Goal: Task Accomplishment & Management: Use online tool/utility

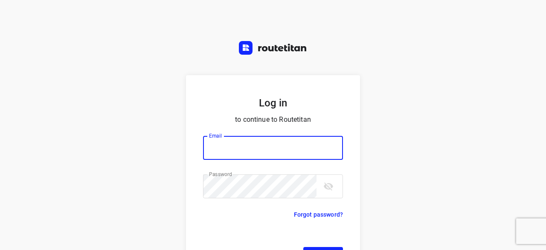
type input "[EMAIL_ADDRESS][DOMAIN_NAME]"
click at [317, 213] on form "Log in to continue to Routetitan Email yvonne5611@gmail.com Email ​ Password Pa…" at bounding box center [273, 178] width 174 height 207
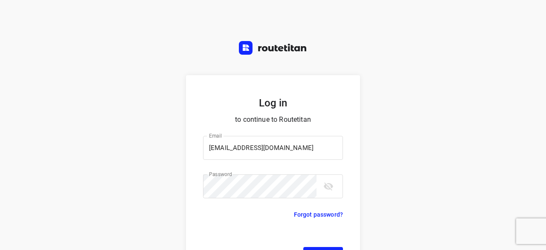
scroll to position [32, 0]
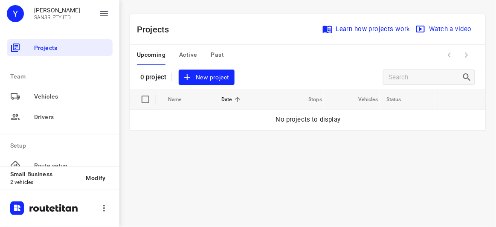
click at [221, 82] on span "New project" at bounding box center [206, 77] width 45 height 11
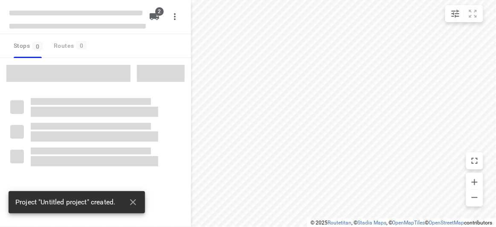
type input "distance"
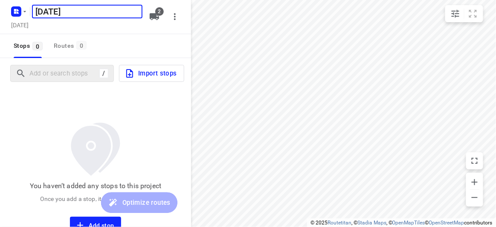
type input "[DATE]"
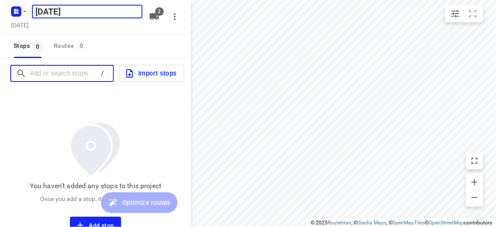
click at [65, 72] on input "Add or search stops" at bounding box center [63, 73] width 67 height 13
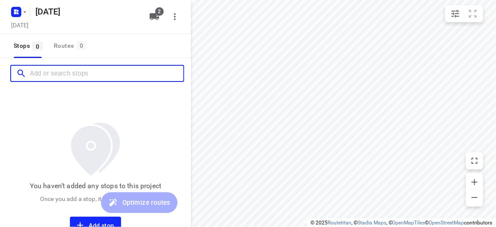
paste input "[STREET_ADDRESS][PERSON_NAME][PERSON_NAME][PERSON_NAME]"
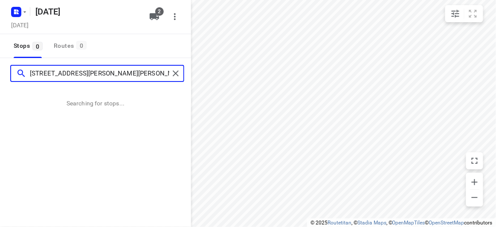
type input "[STREET_ADDRESS][PERSON_NAME][PERSON_NAME][PERSON_NAME]"
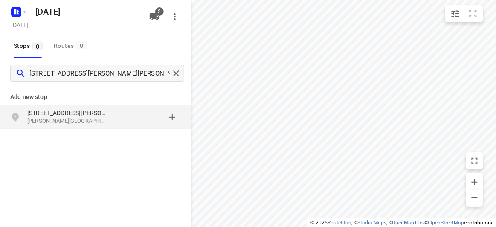
click at [74, 106] on div "[STREET_ADDRESS][PERSON_NAME][PERSON_NAME][PERSON_NAME]" at bounding box center [95, 117] width 191 height 24
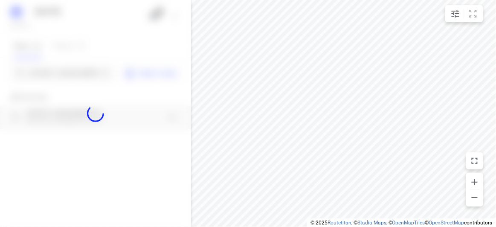
click at [73, 71] on div at bounding box center [95, 113] width 191 height 227
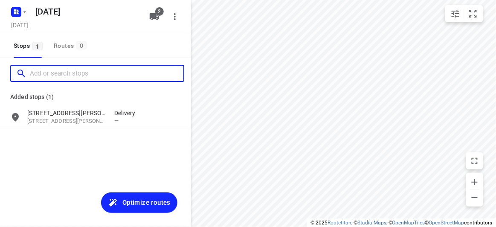
click at [73, 71] on input "Add or search stops" at bounding box center [107, 73] width 154 height 13
paste input "[STREET_ADDRESS]"
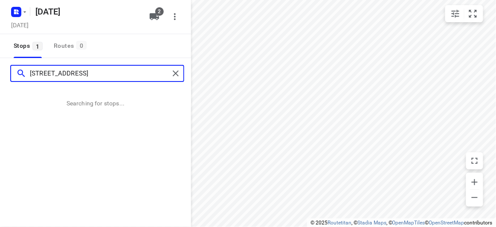
type input "[STREET_ADDRESS]"
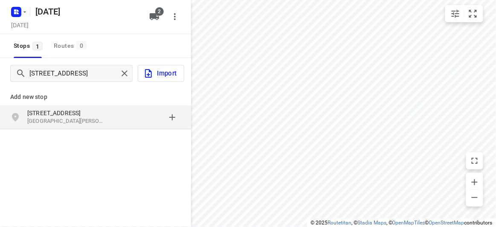
click at [132, 127] on div "[STREET_ADDRESS][PERSON_NAME]" at bounding box center [95, 117] width 191 height 24
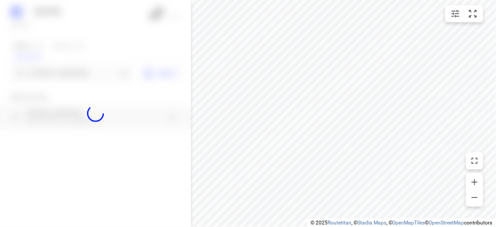
click at [76, 71] on div at bounding box center [95, 113] width 191 height 227
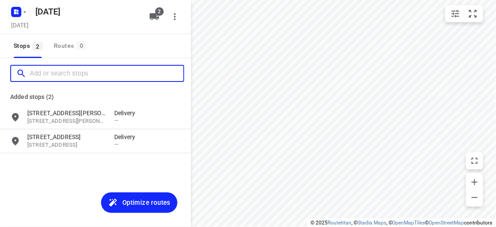
paste input "2 [GEOGRAPHIC_DATA] 3163"
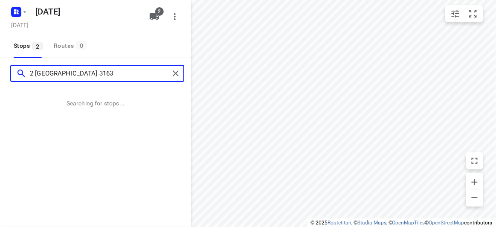
type input "2 [GEOGRAPHIC_DATA] 3163"
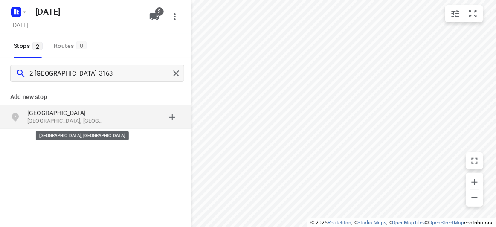
click at [85, 121] on p "[GEOGRAPHIC_DATA], [GEOGRAPHIC_DATA]" at bounding box center [66, 121] width 79 height 8
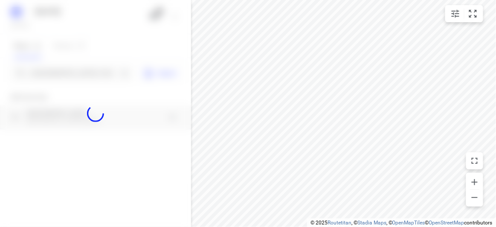
click at [74, 63] on div at bounding box center [95, 113] width 191 height 227
click at [78, 70] on div at bounding box center [95, 113] width 191 height 227
click at [79, 74] on div at bounding box center [95, 113] width 191 height 227
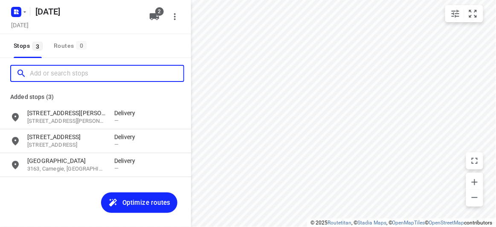
paste input "[STREET_ADDRESS][PERSON_NAME][PERSON_NAME]"
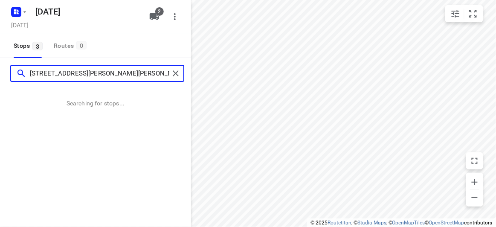
type input "[STREET_ADDRESS][PERSON_NAME][PERSON_NAME]"
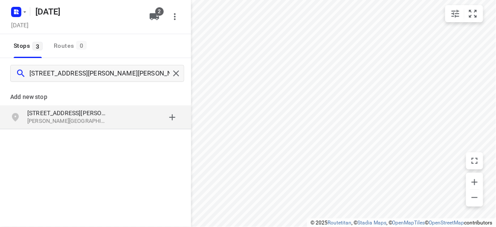
click at [85, 118] on p "[PERSON_NAME][GEOGRAPHIC_DATA], [GEOGRAPHIC_DATA]" at bounding box center [66, 121] width 79 height 8
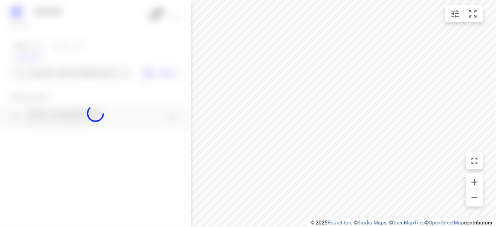
click at [70, 71] on div at bounding box center [95, 113] width 191 height 227
click at [68, 72] on div at bounding box center [95, 113] width 191 height 227
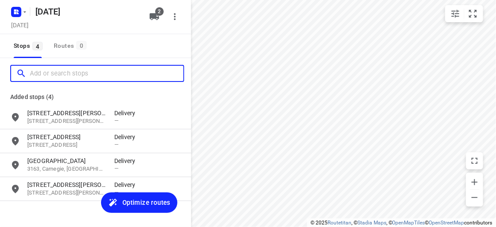
paste input "[STREET_ADDRESS][PERSON_NAME]"
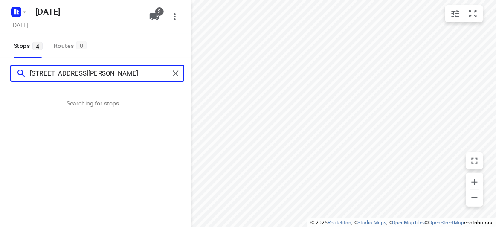
type input "[STREET_ADDRESS][PERSON_NAME]"
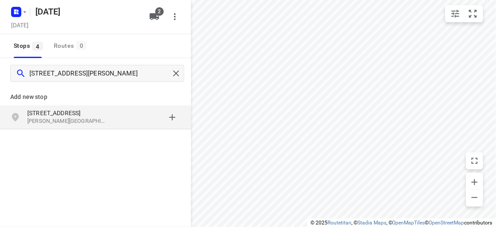
click at [114, 116] on div "grid" at bounding box center [147, 117] width 67 height 17
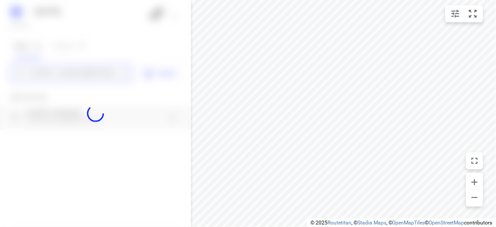
click at [81, 76] on div "[DATE], Sep 13 2 Stops 4 Routes 0 [STREET_ADDRESS][PERSON_NAME] Import Add new …" at bounding box center [95, 113] width 191 height 227
click at [81, 76] on div at bounding box center [95, 113] width 191 height 227
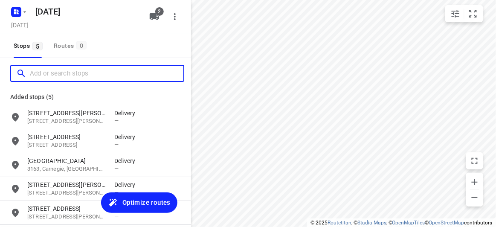
paste input "[STREET_ADDRESS][PERSON_NAME]"
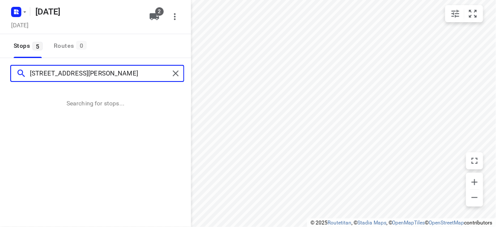
type input "[STREET_ADDRESS][PERSON_NAME]"
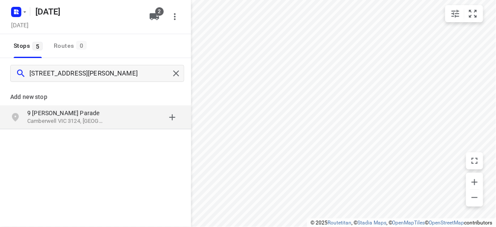
click at [46, 110] on p "9 [PERSON_NAME] Parade" at bounding box center [66, 113] width 79 height 9
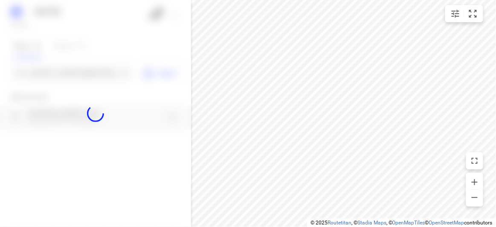
click at [54, 78] on div at bounding box center [95, 113] width 191 height 227
click at [56, 74] on div at bounding box center [95, 113] width 191 height 227
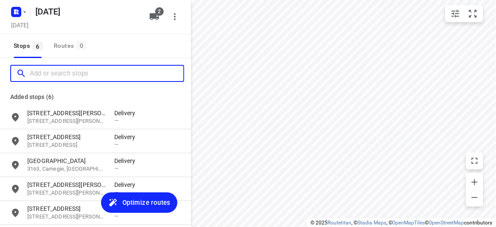
paste input "[STREET_ADDRESS]. [PERSON_NAME][GEOGRAPHIC_DATA]"
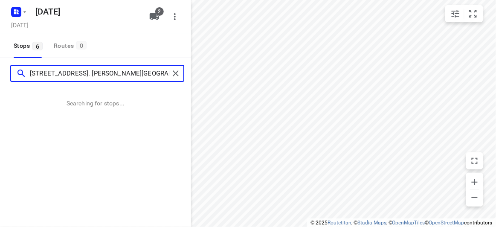
type input "[STREET_ADDRESS]. [PERSON_NAME][GEOGRAPHIC_DATA]"
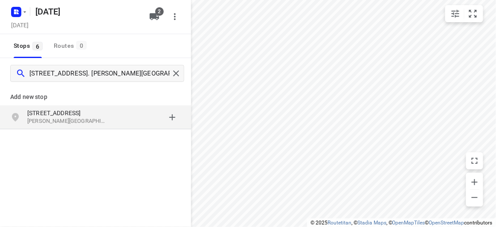
click at [63, 119] on p "[PERSON_NAME][GEOGRAPHIC_DATA], [GEOGRAPHIC_DATA]" at bounding box center [66, 121] width 79 height 8
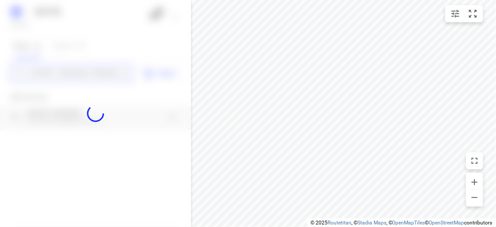
click at [58, 73] on div "[DATE], Sep 13 2 Stops 6 Routes 0 [STREET_ADDRESS]. [PERSON_NAME][GEOGRAPHIC_DA…" at bounding box center [95, 113] width 191 height 227
click at [58, 73] on div at bounding box center [95, 113] width 191 height 227
click at [57, 73] on div at bounding box center [95, 113] width 191 height 227
paste input "[STREET_ADDRESS]"
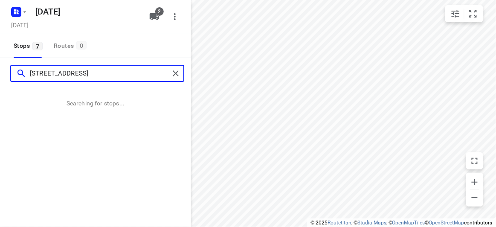
type input "[STREET_ADDRESS]"
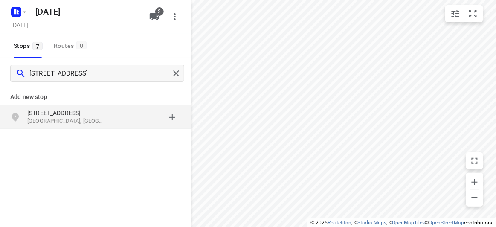
click at [90, 131] on div "Add new stop [STREET_ADDRESS]" at bounding box center [95, 137] width 191 height 96
click at [87, 127] on div "[STREET_ADDRESS]" at bounding box center [95, 117] width 191 height 24
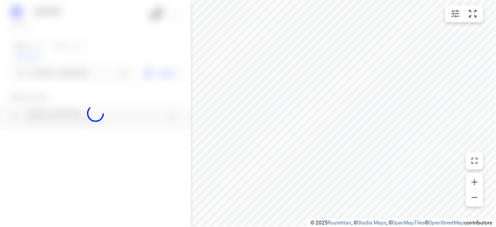
click at [79, 68] on div at bounding box center [95, 113] width 191 height 227
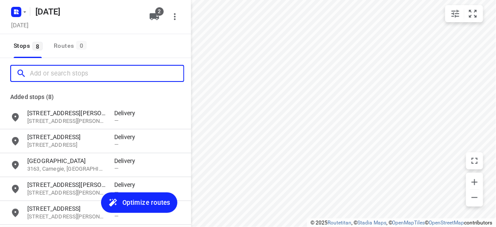
paste input "[STREET_ADDRESS][PERSON_NAME][PERSON_NAME]"
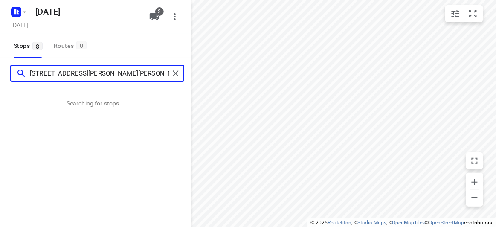
type input "[STREET_ADDRESS][PERSON_NAME][PERSON_NAME]"
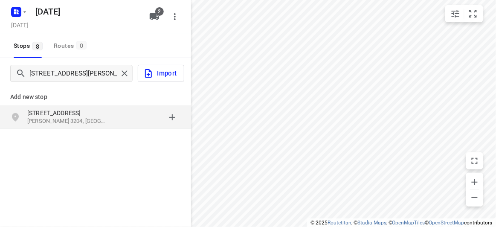
click at [70, 134] on div "Add new stop [STREET_ADDRESS][PERSON_NAME][PERSON_NAME]" at bounding box center [95, 137] width 191 height 96
click at [69, 127] on div "[STREET_ADDRESS][PERSON_NAME]" at bounding box center [95, 117] width 191 height 24
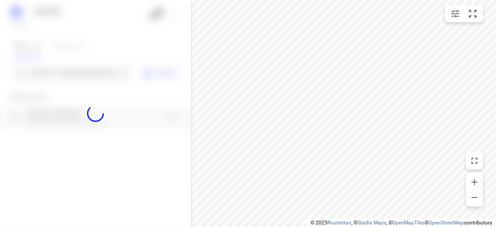
click at [56, 61] on div at bounding box center [95, 113] width 191 height 227
click at [57, 67] on div at bounding box center [95, 113] width 191 height 227
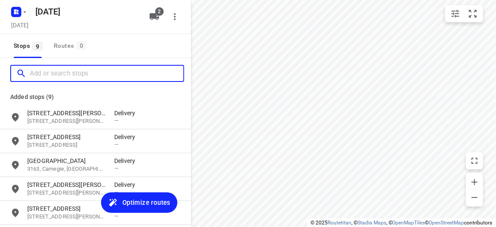
paste input "[STREET_ADDRESS]"
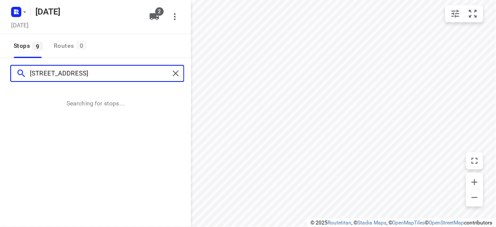
type input "[STREET_ADDRESS]"
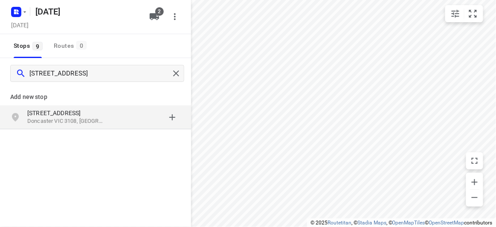
click at [29, 118] on p "Doncaster VIC 3108, [GEOGRAPHIC_DATA]" at bounding box center [66, 121] width 79 height 8
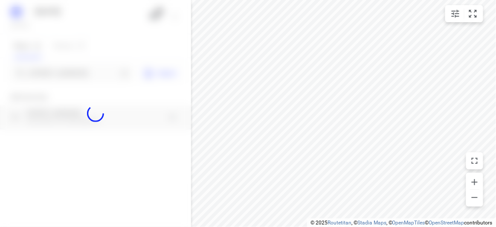
click at [52, 71] on div at bounding box center [95, 113] width 191 height 227
click at [52, 70] on div at bounding box center [95, 113] width 191 height 227
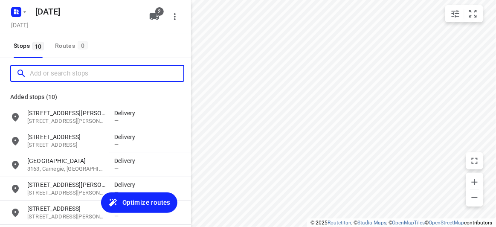
paste input "[STREET_ADDRESS]"
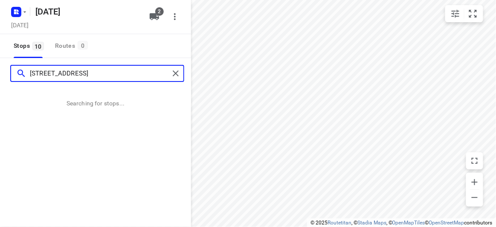
type input "[STREET_ADDRESS]"
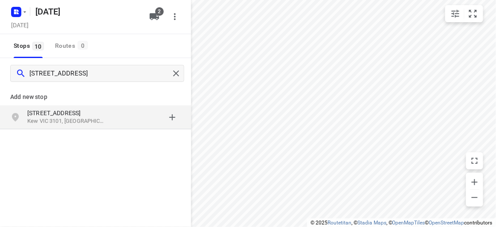
click at [76, 108] on div "[STREET_ADDRESS]" at bounding box center [95, 117] width 191 height 24
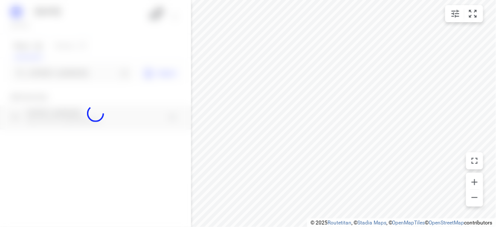
click at [56, 74] on div at bounding box center [95, 113] width 191 height 227
click at [55, 74] on div at bounding box center [95, 113] width 191 height 227
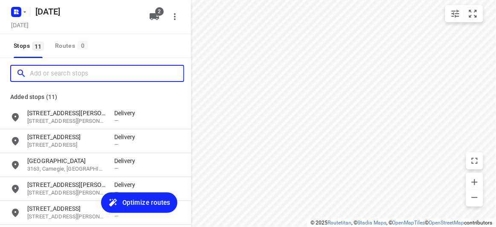
paste input "[STREET_ADDRESS][PERSON_NAME]"
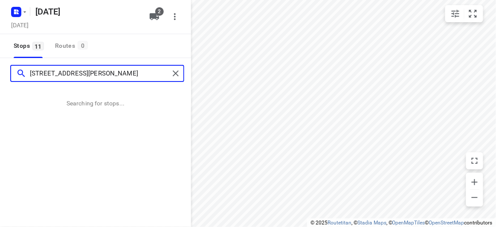
type input "[STREET_ADDRESS][PERSON_NAME]"
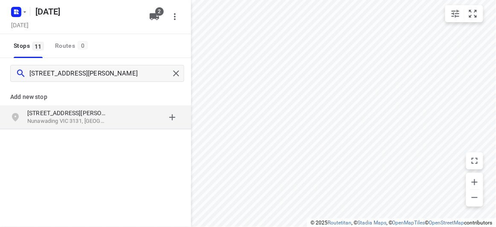
click at [70, 120] on p "Nunawading VIC 3131, [GEOGRAPHIC_DATA]" at bounding box center [66, 121] width 79 height 8
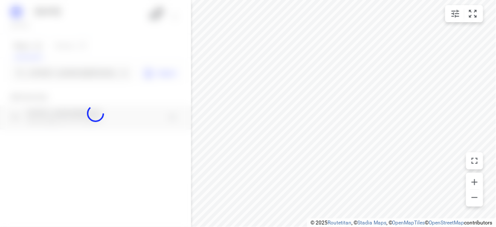
click at [51, 71] on div at bounding box center [95, 113] width 191 height 227
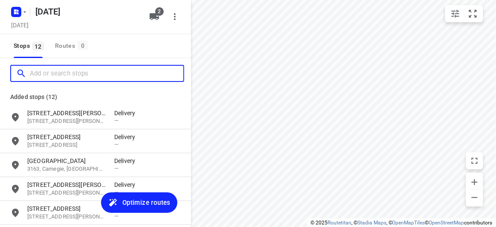
paste input "[STREET_ADDRESS]"
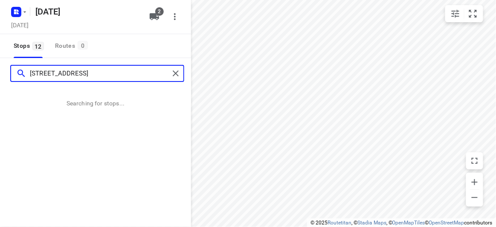
type input "[STREET_ADDRESS]"
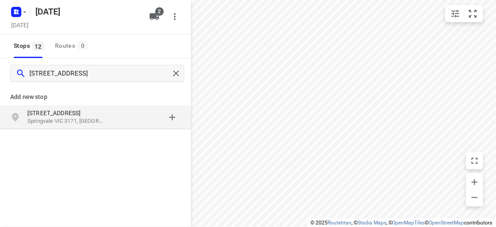
click at [115, 128] on div "[STREET_ADDRESS]" at bounding box center [95, 117] width 191 height 24
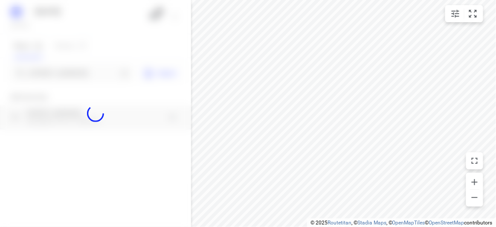
click at [75, 65] on div at bounding box center [95, 113] width 191 height 227
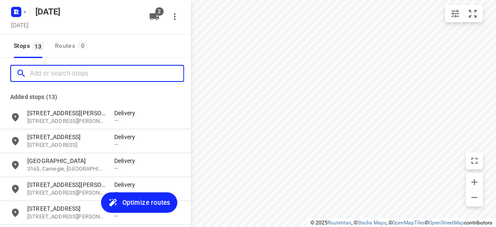
paste input "[STREET_ADDRESS][PERSON_NAME]"
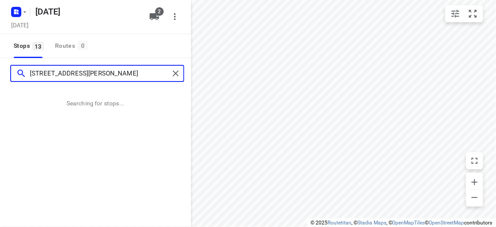
type input "[STREET_ADDRESS][PERSON_NAME]"
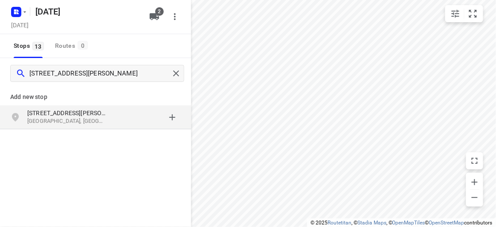
click at [99, 113] on p "[STREET_ADDRESS][PERSON_NAME]" at bounding box center [66, 113] width 79 height 9
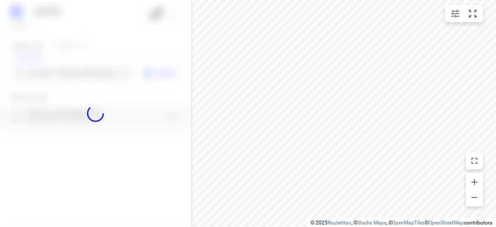
click at [74, 73] on div at bounding box center [95, 113] width 191 height 227
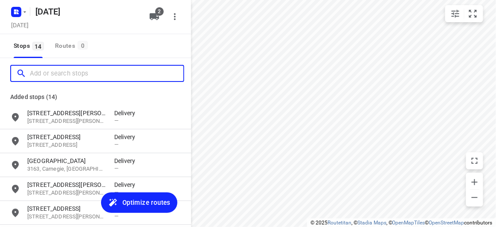
paste input "[STREET_ADDRESS][PERSON_NAME]"
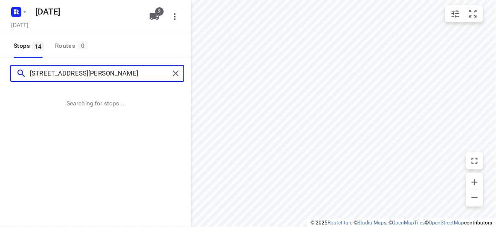
type input "[STREET_ADDRESS][PERSON_NAME]"
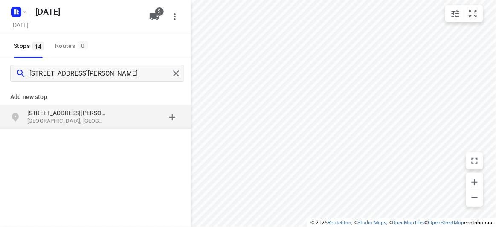
click at [104, 128] on div "[STREET_ADDRESS][PERSON_NAME]" at bounding box center [95, 117] width 191 height 24
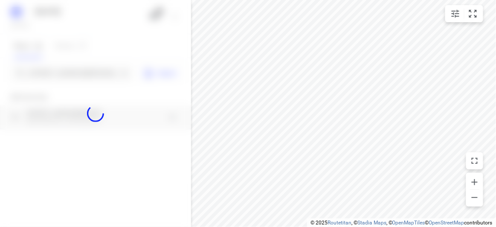
click at [75, 70] on div at bounding box center [95, 113] width 191 height 227
click at [76, 72] on div at bounding box center [95, 113] width 191 height 227
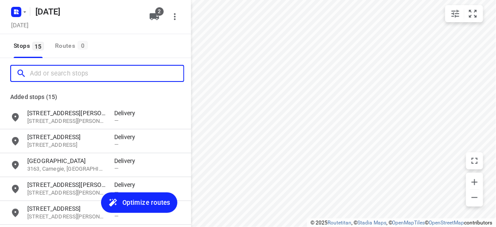
paste input "21 [GEOGRAPHIC_DATA][STREET_ADDRESS][US_STATE]"
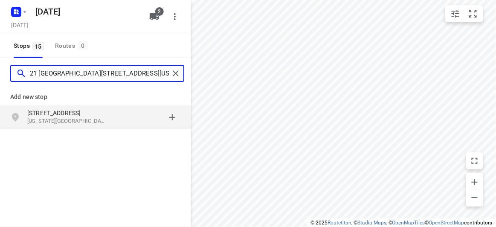
type input "21 [GEOGRAPHIC_DATA][STREET_ADDRESS][US_STATE]"
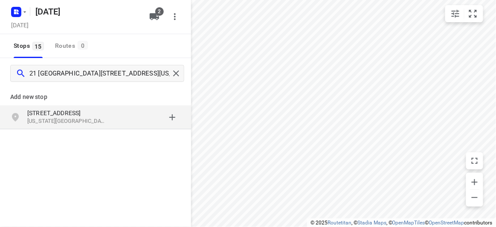
click at [83, 120] on p "[US_STATE][GEOGRAPHIC_DATA], [GEOGRAPHIC_DATA]" at bounding box center [66, 121] width 79 height 8
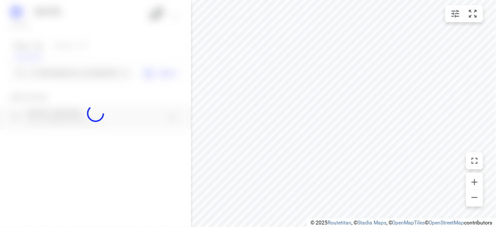
click at [73, 71] on div at bounding box center [95, 113] width 191 height 227
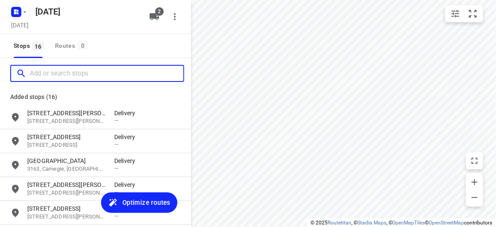
paste input "[STREET_ADDRESS][PERSON_NAME]"
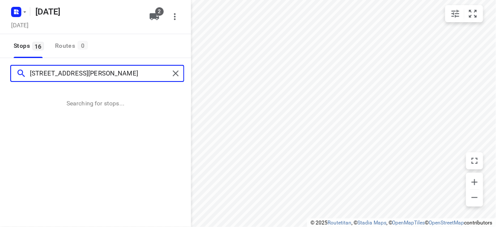
type input "[STREET_ADDRESS][PERSON_NAME]"
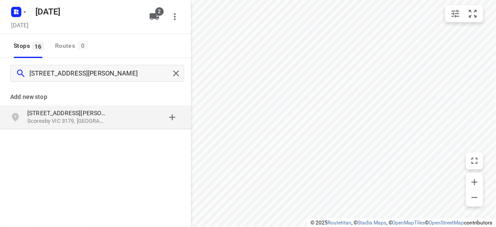
click at [84, 129] on div "[STREET_ADDRESS][PERSON_NAME]" at bounding box center [95, 117] width 191 height 24
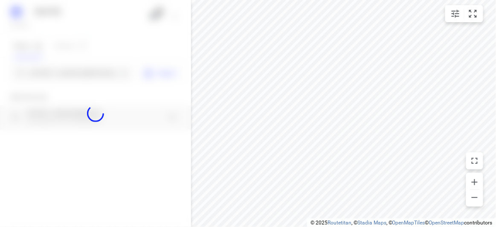
click at [76, 69] on div at bounding box center [95, 113] width 191 height 227
click at [75, 70] on div at bounding box center [95, 113] width 191 height 227
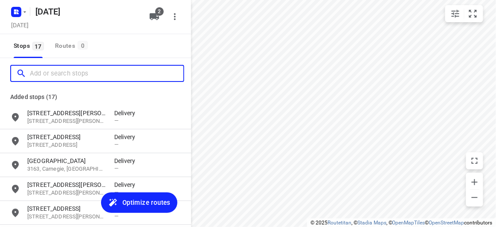
paste input "[STREET_ADDRESS]"
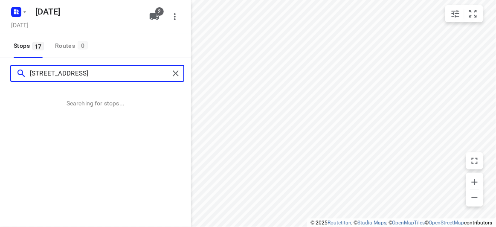
type input "[STREET_ADDRESS]"
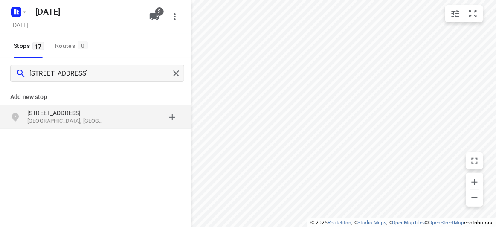
click at [92, 128] on div "[STREET_ADDRESS]" at bounding box center [95, 117] width 191 height 24
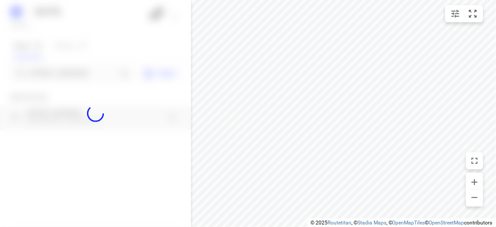
click at [70, 64] on div at bounding box center [95, 113] width 191 height 227
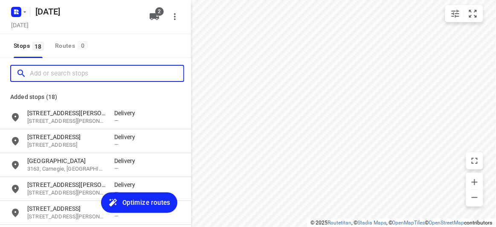
paste input "[STREET_ADDRESS]"
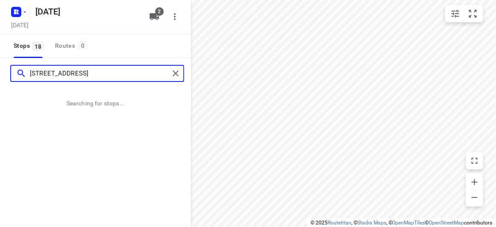
type input "[STREET_ADDRESS]"
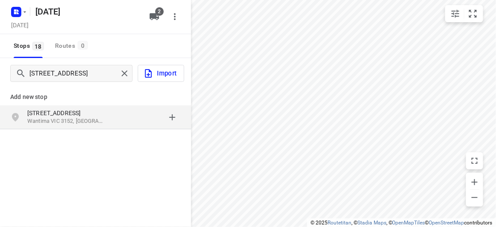
click at [47, 127] on div "[STREET_ADDRESS]" at bounding box center [95, 117] width 191 height 24
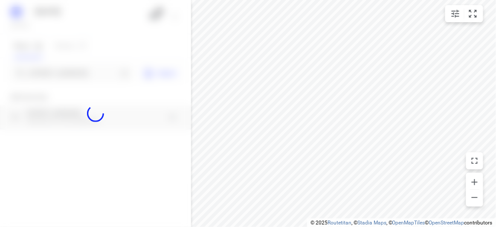
click at [65, 69] on div at bounding box center [95, 113] width 191 height 227
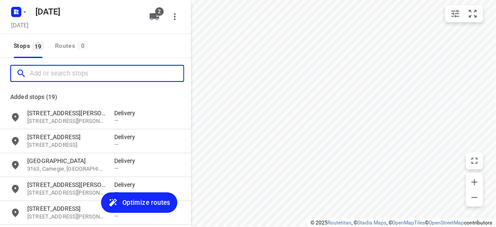
paste input "[STREET_ADDRESS]"
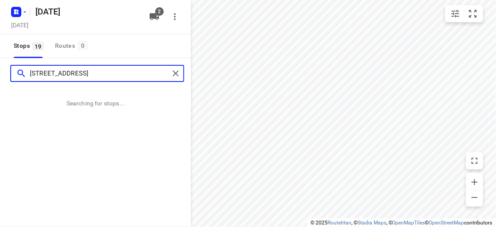
type input "[STREET_ADDRESS]"
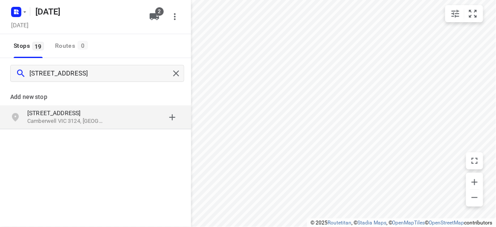
click at [76, 122] on p "Camberwell VIC 3124, [GEOGRAPHIC_DATA]" at bounding box center [66, 121] width 79 height 8
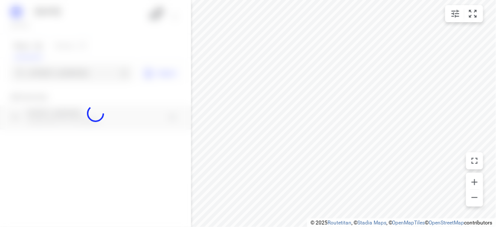
click at [56, 70] on div at bounding box center [95, 113] width 191 height 227
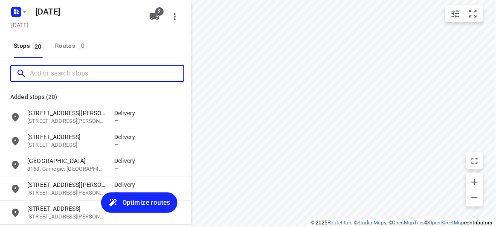
paste input "[STREET_ADDRESS][PERSON_NAME]"
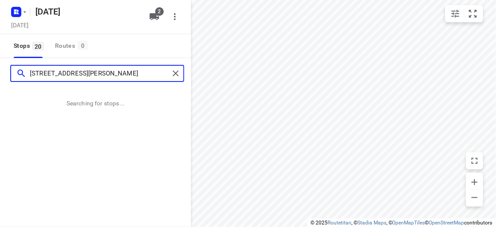
type input "[STREET_ADDRESS][PERSON_NAME]"
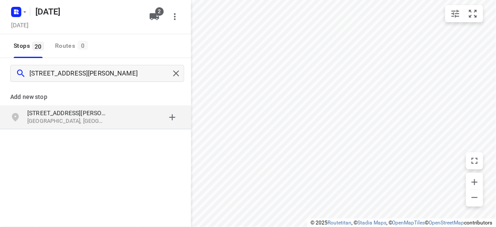
click at [64, 119] on p "[GEOGRAPHIC_DATA], [GEOGRAPHIC_DATA]" at bounding box center [66, 121] width 79 height 8
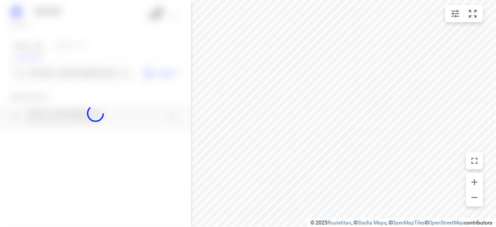
click at [66, 70] on div at bounding box center [95, 113] width 191 height 227
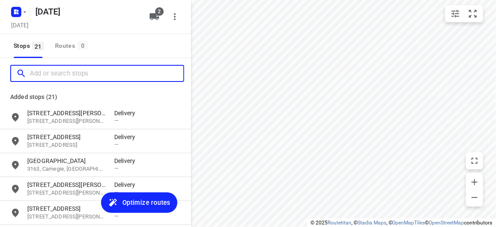
paste input "[STREET_ADDRESS][PERSON_NAME]"
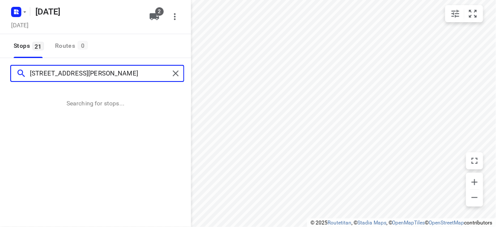
type input "[STREET_ADDRESS][PERSON_NAME]"
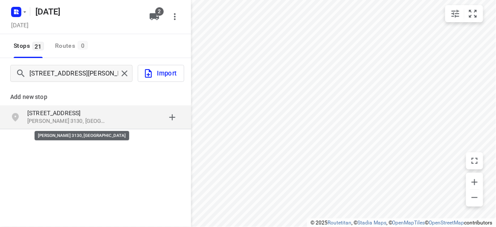
click at [88, 123] on p "[PERSON_NAME] 3130, [GEOGRAPHIC_DATA]" at bounding box center [66, 121] width 79 height 8
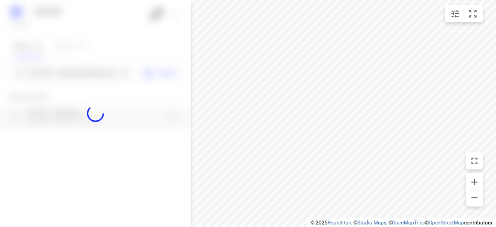
click at [88, 68] on div at bounding box center [95, 113] width 191 height 227
click at [87, 73] on div at bounding box center [95, 113] width 191 height 227
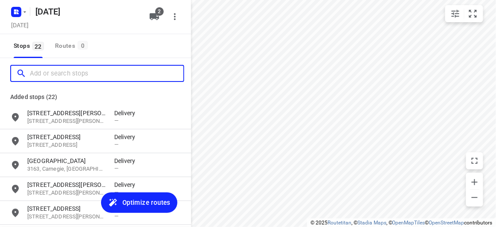
paste input "[STREET_ADDRESS][PERSON_NAME]"
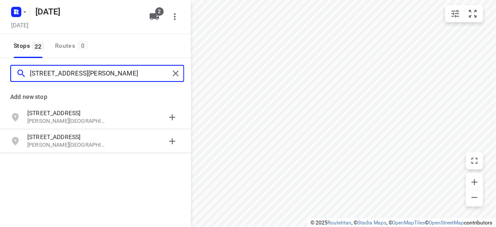
type input "[STREET_ADDRESS][PERSON_NAME]"
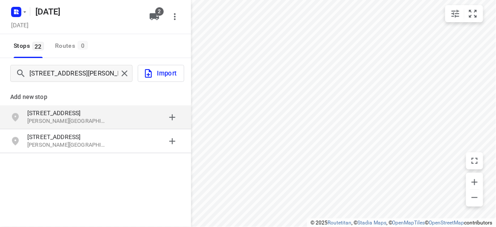
click at [98, 114] on p "[STREET_ADDRESS]" at bounding box center [66, 113] width 79 height 9
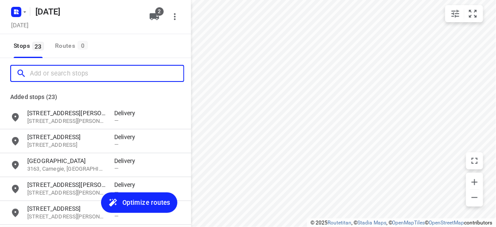
click at [48, 68] on input "Add or search stops" at bounding box center [107, 73] width 154 height 13
paste input "[STREET_ADDRESS][PERSON_NAME]"
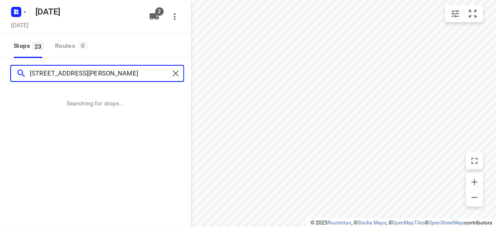
type input "[STREET_ADDRESS][PERSON_NAME]"
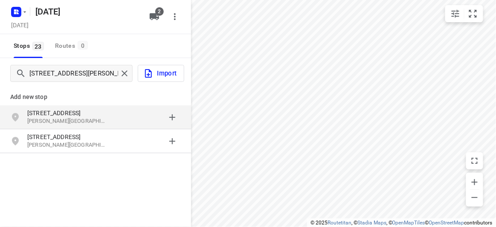
click at [80, 125] on div "[STREET_ADDRESS][PERSON_NAME]" at bounding box center [70, 117] width 87 height 17
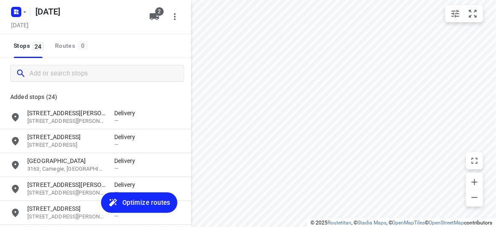
click at [79, 63] on div at bounding box center [95, 73] width 191 height 31
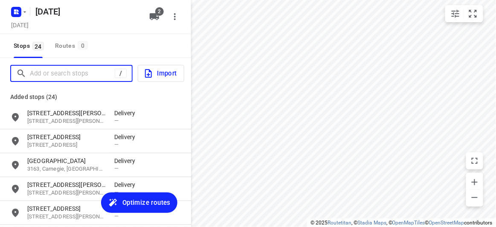
click at [76, 69] on input "Add or search stops" at bounding box center [72, 73] width 85 height 13
paste input "[STREET_ADDRESS]"
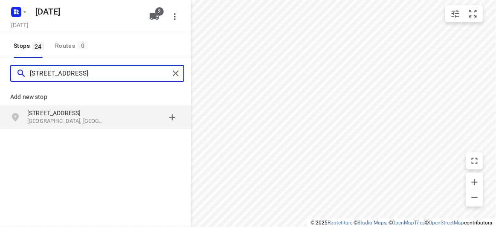
type input "[STREET_ADDRESS]"
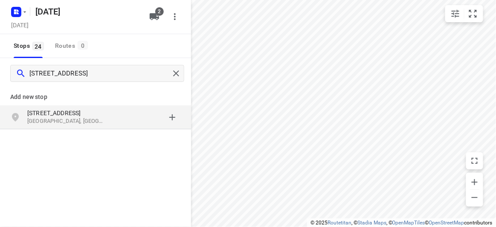
click at [124, 122] on div "grid" at bounding box center [147, 117] width 67 height 17
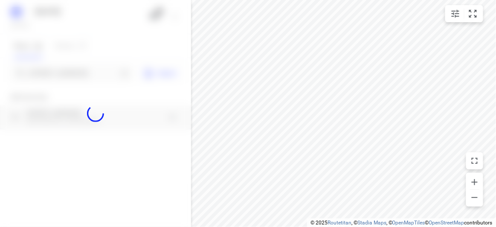
click at [75, 69] on div at bounding box center [95, 113] width 191 height 227
click at [67, 73] on div at bounding box center [95, 113] width 191 height 227
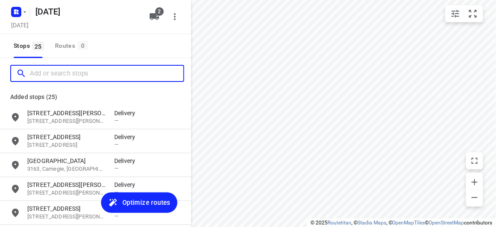
paste input "[STREET_ADDRESS]"
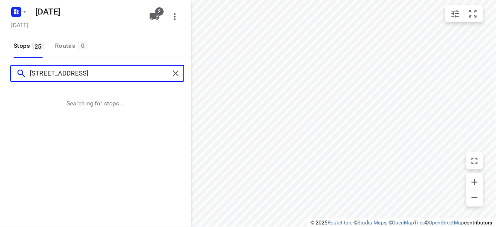
type input "[STREET_ADDRESS]"
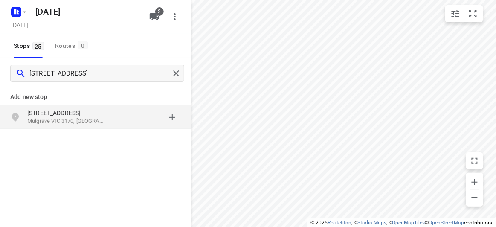
click at [130, 119] on div "grid" at bounding box center [147, 117] width 67 height 17
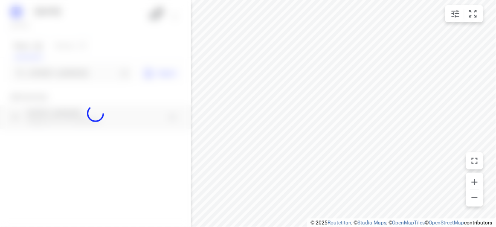
click at [60, 76] on div at bounding box center [95, 113] width 191 height 227
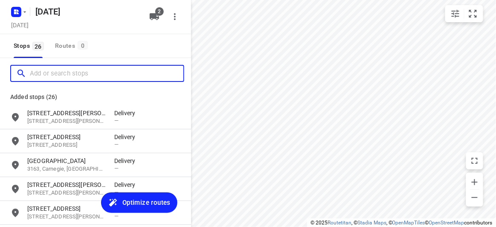
paste input "[STREET_ADDRESS][PERSON_NAME]"
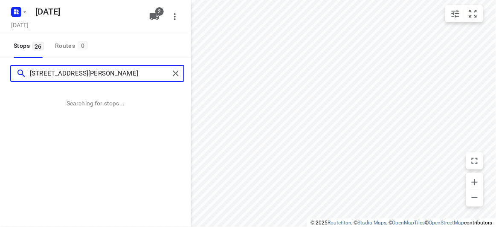
type input "[STREET_ADDRESS][PERSON_NAME]"
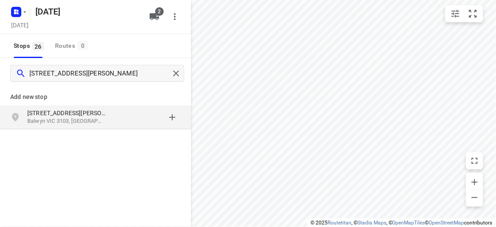
click at [78, 123] on p "Balwyn VIC 3103, [GEOGRAPHIC_DATA]" at bounding box center [66, 121] width 79 height 8
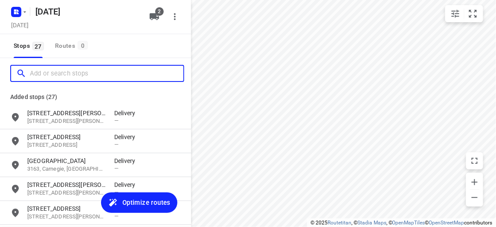
drag, startPoint x: 69, startPoint y: 70, endPoint x: 68, endPoint y: 76, distance: 5.3
click at [69, 70] on input "Add or search stops" at bounding box center [107, 73] width 154 height 13
click at [68, 76] on input "Add or search stops" at bounding box center [107, 73] width 154 height 13
paste input "[STREET_ADDRESS][US_STATE]"
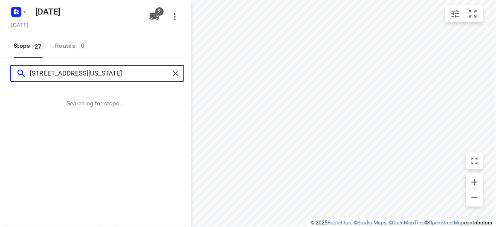
type input "[STREET_ADDRESS][US_STATE]"
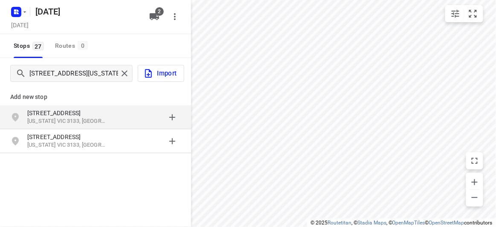
click at [130, 115] on div "grid" at bounding box center [147, 117] width 67 height 17
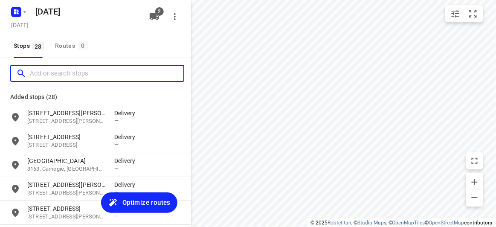
click at [53, 71] on input "Add or search stops" at bounding box center [107, 73] width 154 height 13
paste input "[STREET_ADDRESS]"
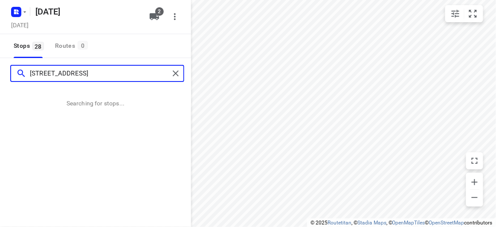
type input "[STREET_ADDRESS]"
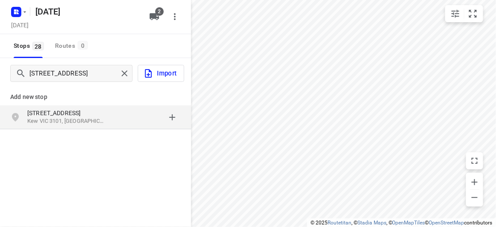
click at [114, 108] on div "[STREET_ADDRESS]" at bounding box center [95, 117] width 191 height 24
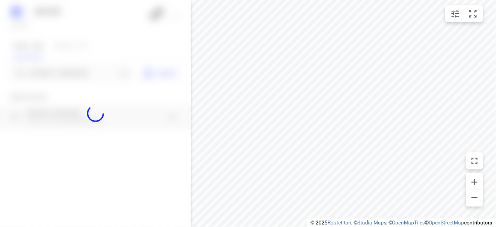
click at [67, 64] on div at bounding box center [95, 113] width 191 height 227
click at [73, 76] on div at bounding box center [95, 113] width 191 height 227
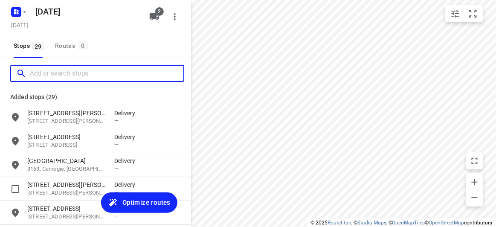
paste input "[STREET_ADDRESS]"
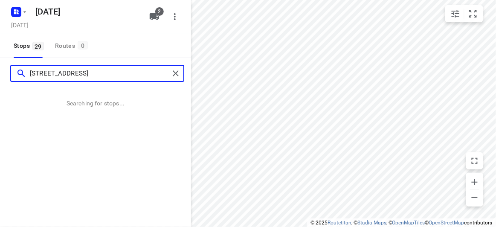
type input "[STREET_ADDRESS]"
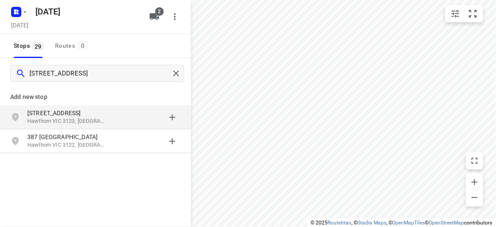
click at [85, 115] on p "[STREET_ADDRESS]" at bounding box center [66, 113] width 79 height 9
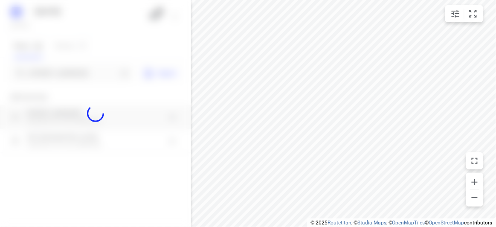
click at [50, 64] on div at bounding box center [95, 113] width 191 height 227
click at [52, 73] on div at bounding box center [95, 113] width 191 height 227
click at [52, 74] on div at bounding box center [95, 113] width 191 height 227
paste input "[STREET_ADDRESS][PERSON_NAME]"
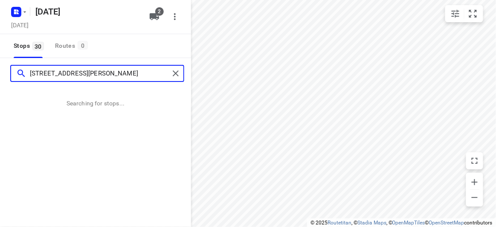
type input "[STREET_ADDRESS][PERSON_NAME]"
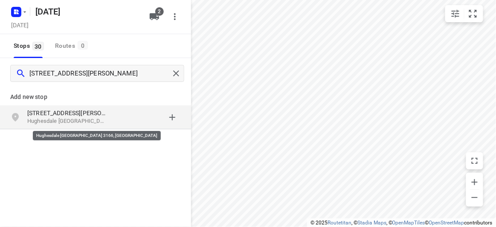
click at [62, 114] on p "[STREET_ADDRESS][PERSON_NAME]" at bounding box center [66, 113] width 79 height 9
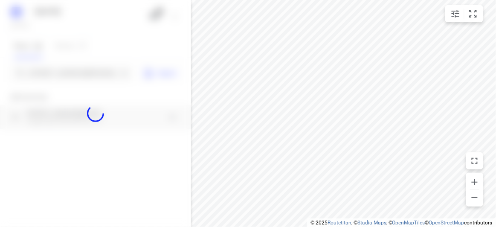
click at [58, 58] on div at bounding box center [95, 113] width 191 height 227
click at [58, 71] on div at bounding box center [95, 113] width 191 height 227
click at [56, 75] on div at bounding box center [95, 113] width 191 height 227
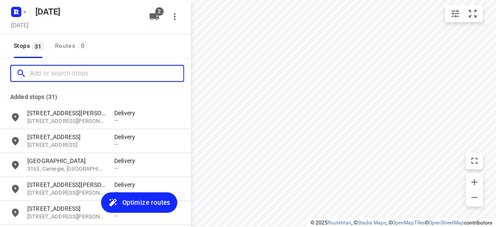
click at [56, 74] on input "Add or search stops" at bounding box center [107, 73] width 154 height 13
paste input "[STREET_ADDRESS][PERSON_NAME]"
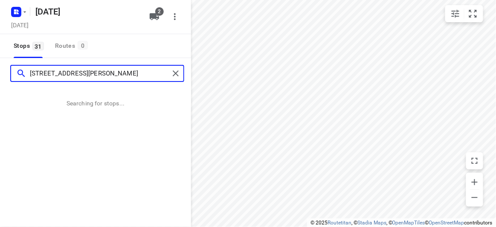
type input "[STREET_ADDRESS][PERSON_NAME]"
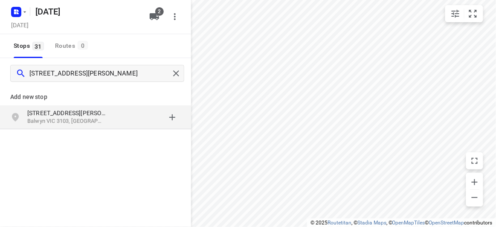
click at [61, 129] on div "Add new stop [STREET_ADDRESS][PERSON_NAME]" at bounding box center [95, 106] width 191 height 49
click at [52, 117] on p "[STREET_ADDRESS][PERSON_NAME]" at bounding box center [66, 113] width 79 height 9
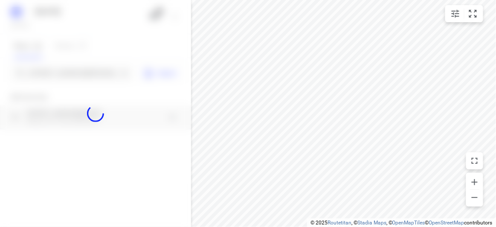
click at [59, 72] on div at bounding box center [95, 113] width 191 height 227
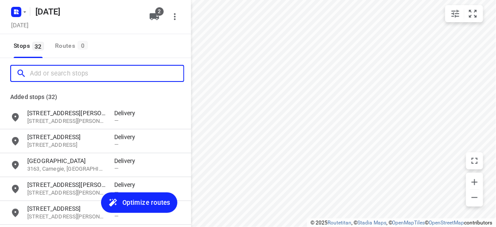
paste input "[STREET_ADDRESS]"
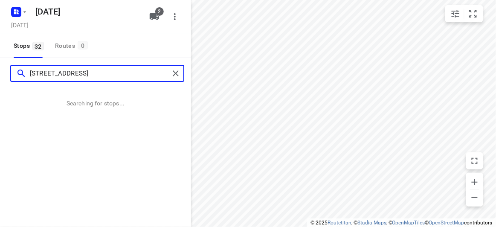
type input "[STREET_ADDRESS]"
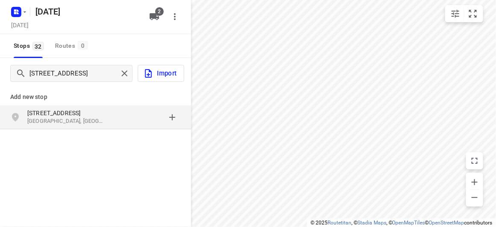
click at [76, 133] on div "Add new stop [STREET_ADDRESS]" at bounding box center [95, 137] width 191 height 96
click at [73, 125] on div "[STREET_ADDRESS]" at bounding box center [95, 117] width 191 height 24
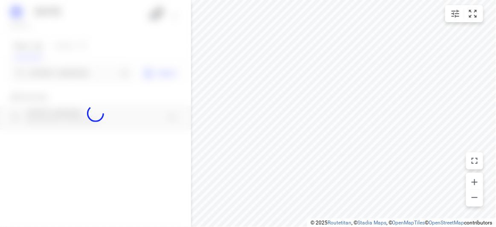
click at [57, 63] on div at bounding box center [95, 113] width 191 height 227
click at [60, 70] on div at bounding box center [95, 113] width 191 height 227
paste input "12 [GEOGRAPHIC_DATA]"
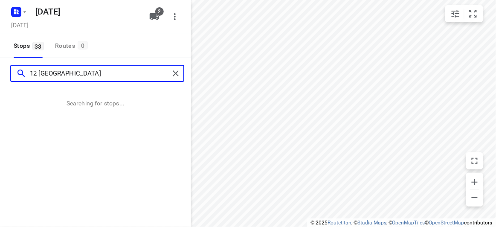
type input "12 [GEOGRAPHIC_DATA]"
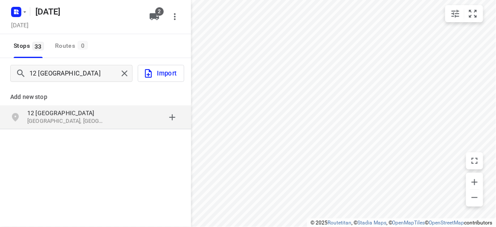
click at [47, 114] on p "12 [GEOGRAPHIC_DATA]" at bounding box center [66, 113] width 79 height 9
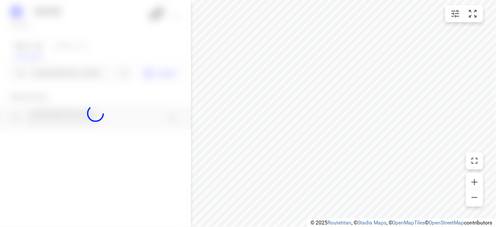
click at [54, 72] on div at bounding box center [95, 113] width 191 height 227
click at [53, 71] on div at bounding box center [95, 113] width 191 height 227
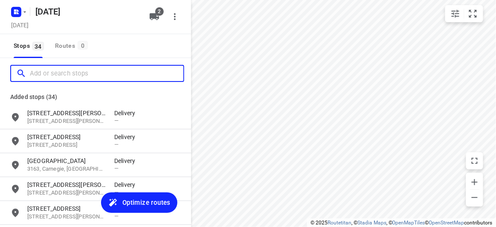
paste input "[STREET_ADDRESS][PERSON_NAME]"
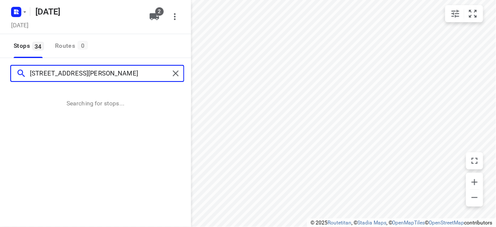
type input "[STREET_ADDRESS][PERSON_NAME]"
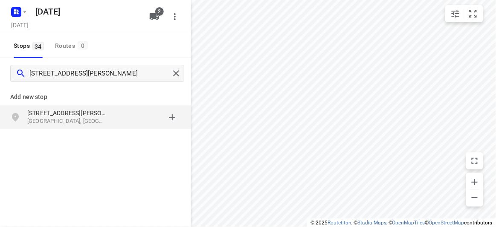
click at [32, 119] on p "[GEOGRAPHIC_DATA], [GEOGRAPHIC_DATA]" at bounding box center [66, 121] width 79 height 8
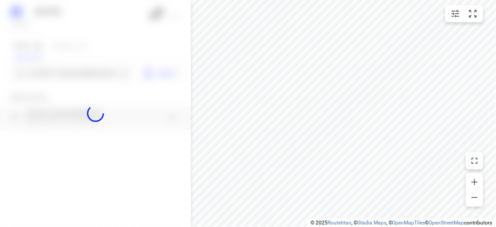
click at [44, 61] on div at bounding box center [95, 113] width 191 height 227
click at [45, 71] on div at bounding box center [95, 113] width 191 height 227
click at [45, 74] on div at bounding box center [95, 113] width 191 height 227
click at [45, 76] on div at bounding box center [95, 113] width 191 height 227
click at [47, 77] on div at bounding box center [95, 113] width 191 height 227
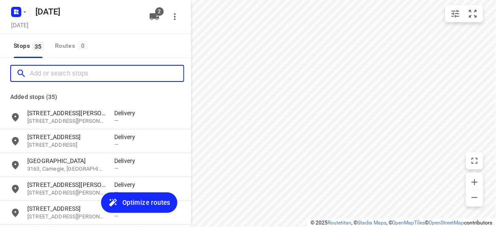
click at [58, 72] on input "Add or search stops" at bounding box center [107, 73] width 154 height 13
paste input "[STREET_ADDRESS][US_STATE]"
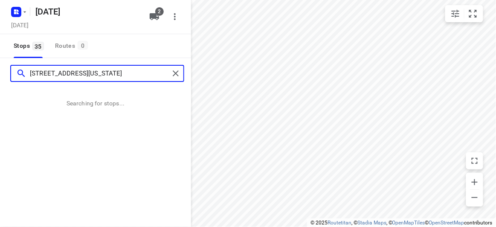
type input "[STREET_ADDRESS][US_STATE]"
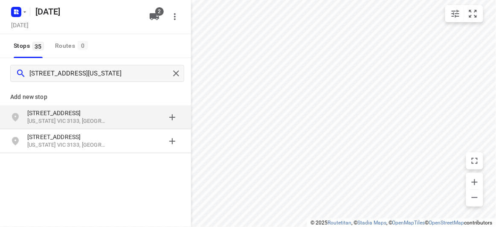
click at [66, 119] on p "[US_STATE] VIC 3133, [GEOGRAPHIC_DATA]" at bounding box center [66, 121] width 79 height 8
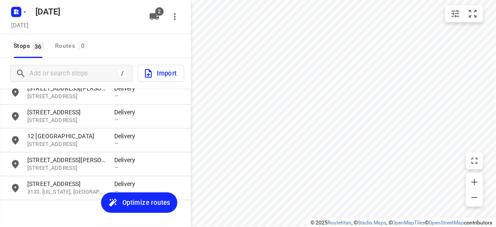
scroll to position [778, 0]
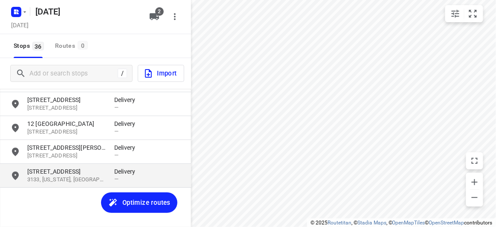
click at [74, 179] on p "3133, [US_STATE], [GEOGRAPHIC_DATA]" at bounding box center [66, 180] width 79 height 8
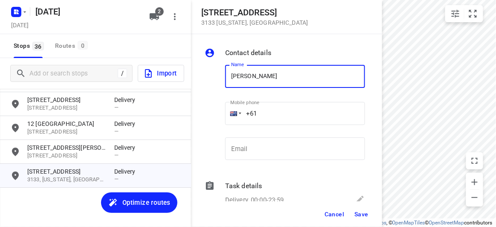
type input "[PERSON_NAME] 1/637"
click at [267, 120] on input "+61" at bounding box center [295, 113] width 140 height 23
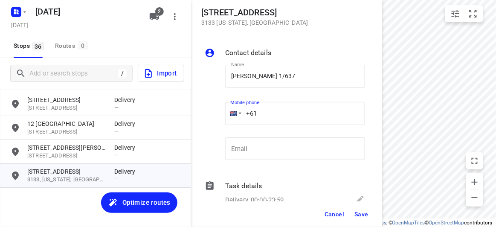
paste input "61402574360"
drag, startPoint x: 315, startPoint y: 108, endPoint x: 256, endPoint y: 156, distance: 74.9
click at [160, 123] on div "[STREET_ADDRESS][US_STATE] Contact details Name [PERSON_NAME] 1/637 Name Mobile…" at bounding box center [95, 113] width 191 height 227
paste input "tel"
type input "[PHONE_NUMBER]"
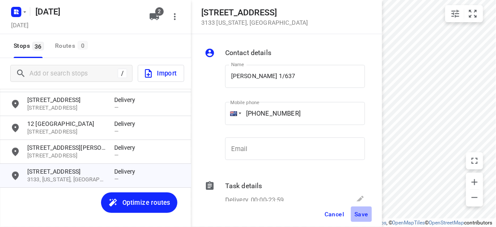
click at [360, 214] on span "Save" at bounding box center [362, 214] width 14 height 7
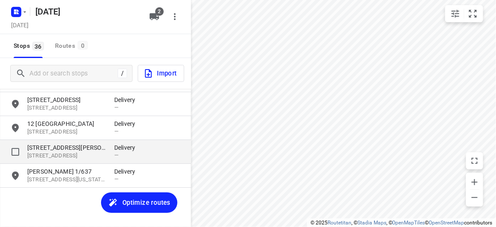
click at [82, 161] on div "[STREET_ADDRESS][PERSON_NAME] Delivery —" at bounding box center [95, 152] width 191 height 24
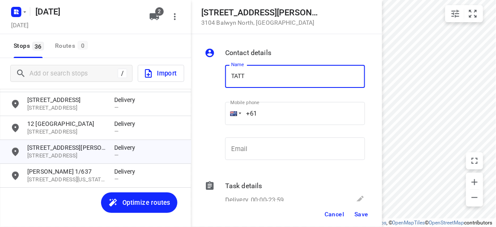
type input "TATT [PERSON_NAME]"
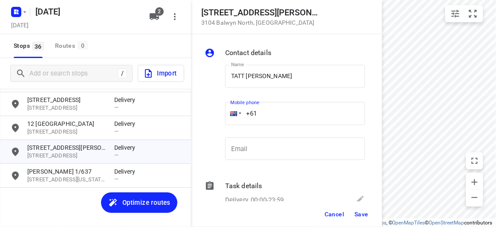
drag, startPoint x: 270, startPoint y: 116, endPoint x: 216, endPoint y: 116, distance: 53.3
click at [217, 116] on div "Name TATT [PERSON_NAME] SAW Name Mobile phone +61 ​ Email Email" at bounding box center [285, 114] width 164 height 113
paste input "401262845"
type input "[PHONE_NUMBER]"
click at [363, 216] on span "Save" at bounding box center [362, 214] width 14 height 7
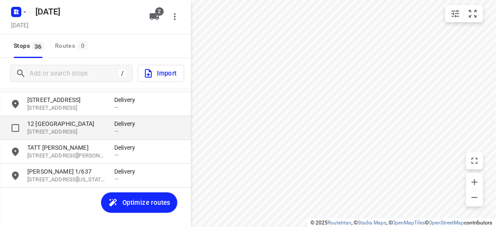
click at [81, 132] on p "[STREET_ADDRESS]" at bounding box center [66, 132] width 79 height 8
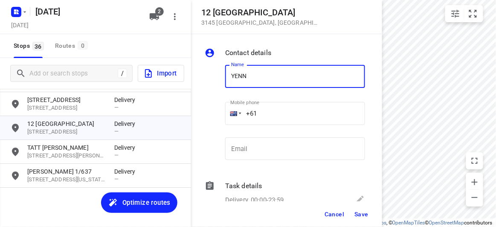
type input "[PERSON_NAME]"
click at [235, 119] on div "+61" at bounding box center [295, 113] width 140 height 23
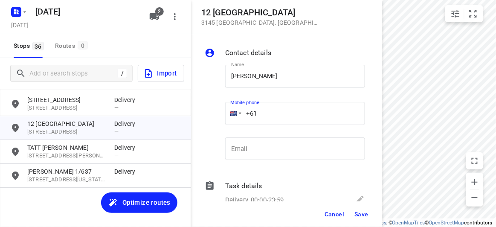
paste input "466886805"
type input "[PHONE_NUMBER]"
click at [364, 218] on button "Save" at bounding box center [361, 214] width 21 height 15
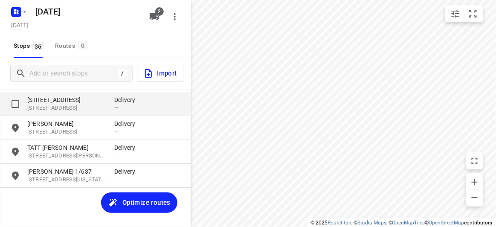
click at [72, 102] on p "[STREET_ADDRESS]" at bounding box center [66, 100] width 79 height 9
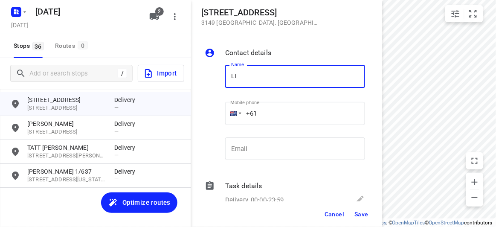
type input "[PERSON_NAME]"
drag, startPoint x: 269, startPoint y: 109, endPoint x: 231, endPoint y: 112, distance: 38.1
click at [231, 112] on div "+61" at bounding box center [295, 113] width 140 height 23
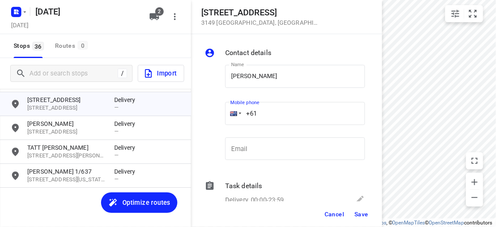
paste input "412213325"
type input "[PHONE_NUMBER]"
click at [363, 216] on span "Save" at bounding box center [362, 214] width 14 height 7
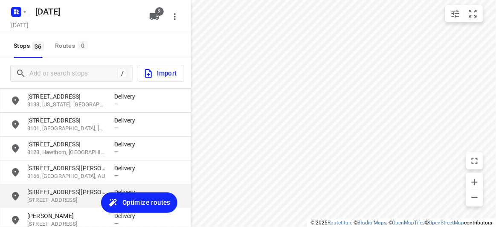
scroll to position [661, 0]
click at [63, 195] on p "[STREET_ADDRESS][PERSON_NAME]" at bounding box center [66, 192] width 79 height 9
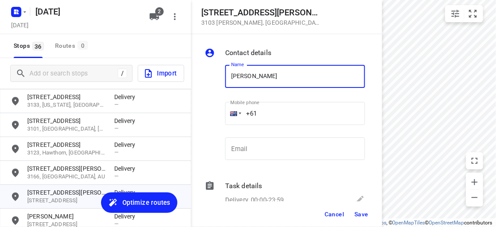
paste input "[PHONE_NUMBER]"
type input "[PERSON_NAME]+61434189288"
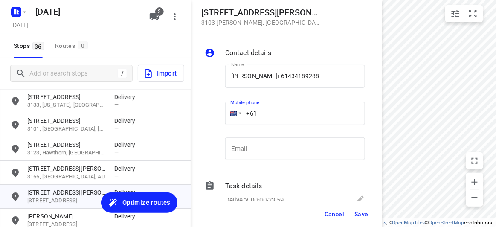
drag, startPoint x: 264, startPoint y: 114, endPoint x: 304, endPoint y: 87, distance: 47.9
click at [229, 113] on div "+61" at bounding box center [295, 113] width 140 height 23
paste input "434189288"
type input "[PHONE_NUMBER]"
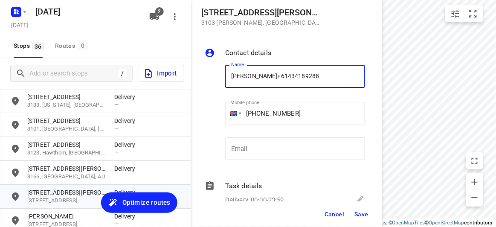
drag, startPoint x: 331, startPoint y: 76, endPoint x: 269, endPoint y: 76, distance: 62.3
click at [269, 76] on input "[PERSON_NAME]+61434189288" at bounding box center [295, 76] width 140 height 23
type input "[PERSON_NAME]"
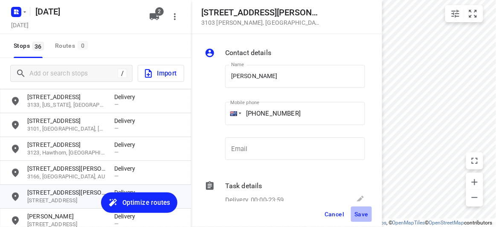
click at [359, 210] on button "Save" at bounding box center [361, 214] width 21 height 15
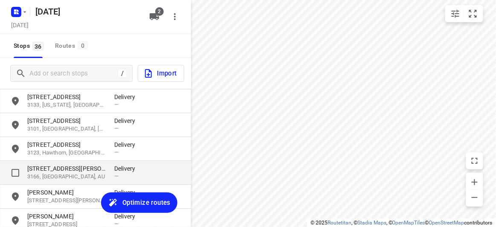
click at [64, 173] on p "3166, [GEOGRAPHIC_DATA], AU" at bounding box center [66, 177] width 79 height 8
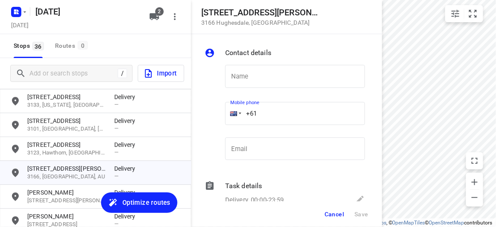
drag, startPoint x: 257, startPoint y: 110, endPoint x: 220, endPoint y: 115, distance: 37.5
click at [220, 114] on div "Name Name Mobile phone +61 ​ Email Email" at bounding box center [285, 114] width 164 height 113
paste input "432524076"
type input "[PHONE_NUMBER]"
click at [249, 76] on input "text" at bounding box center [295, 76] width 140 height 23
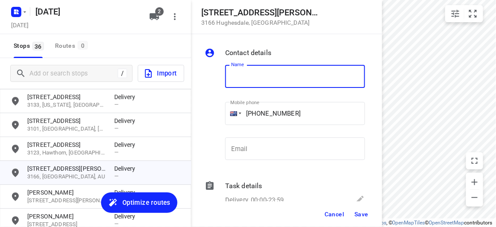
paste input "[PERSON_NAME]"
type input "[PERSON_NAME]"
click at [356, 212] on span "Save" at bounding box center [362, 214] width 14 height 7
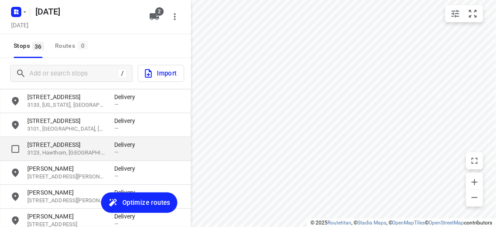
click at [61, 143] on p "[STREET_ADDRESS]" at bounding box center [66, 144] width 79 height 9
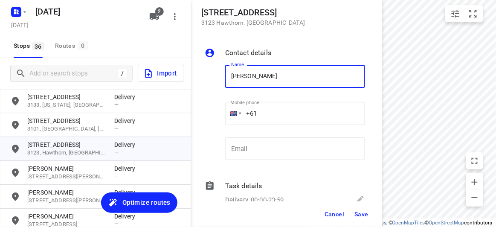
type input "[PERSON_NAME] [PERSON_NAME]"
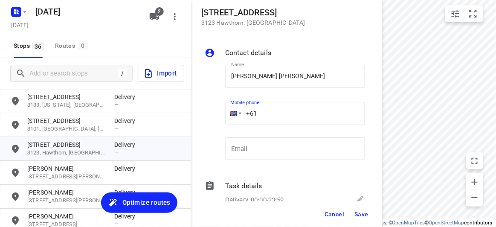
drag, startPoint x: 254, startPoint y: 114, endPoint x: 220, endPoint y: 116, distance: 34.2
click at [219, 115] on div "Name [PERSON_NAME] [PERSON_NAME] Name Mobile phone +61 ​ Email Email" at bounding box center [285, 114] width 164 height 113
paste input "404009188"
type input "[PHONE_NUMBER]"
click at [360, 213] on span "Save" at bounding box center [362, 214] width 14 height 7
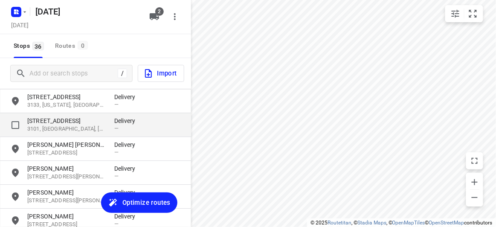
click at [52, 117] on p "[STREET_ADDRESS]" at bounding box center [66, 121] width 79 height 9
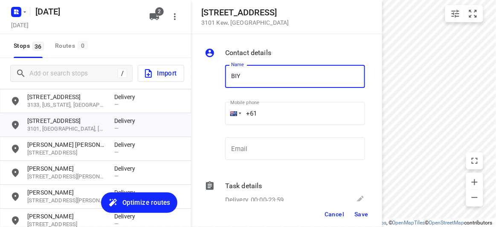
type input "BIYATI"
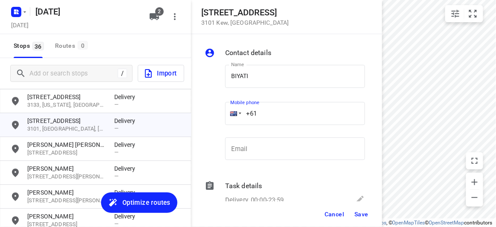
drag, startPoint x: 260, startPoint y: 111, endPoint x: 227, endPoint y: 111, distance: 32.4
click at [228, 111] on div "+61" at bounding box center [295, 113] width 140 height 23
paste input "431022845"
type input "[PHONE_NUMBER]"
click at [354, 208] on button "Save" at bounding box center [361, 214] width 21 height 15
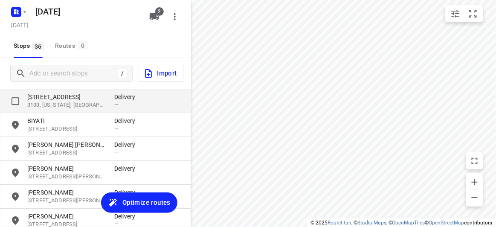
click at [48, 97] on p "[STREET_ADDRESS]" at bounding box center [66, 97] width 79 height 9
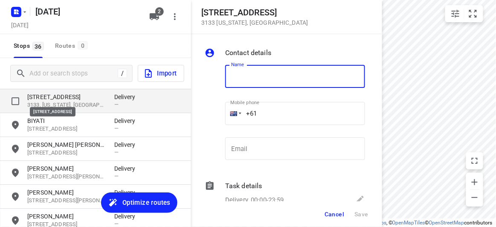
type input "R"
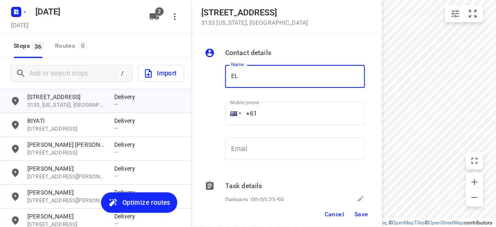
type input "[PERSON_NAME]"
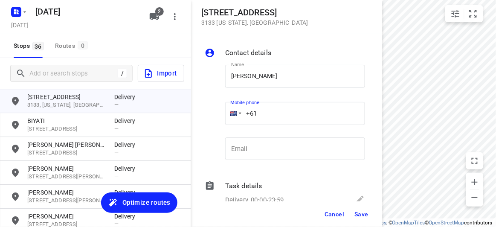
drag, startPoint x: 235, startPoint y: 114, endPoint x: 226, endPoint y: 117, distance: 9.9
click at [227, 116] on div "+61" at bounding box center [295, 113] width 140 height 23
paste input "411668858"
type input "[PHONE_NUMBER]"
click at [361, 212] on span "Save" at bounding box center [362, 214] width 14 height 7
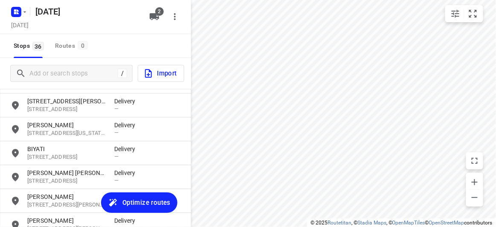
scroll to position [623, 0]
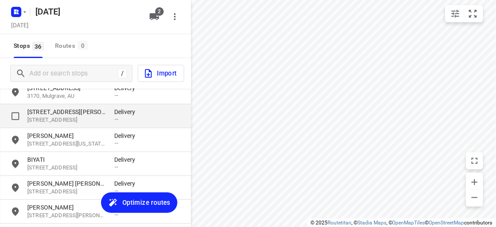
click at [44, 120] on p "[STREET_ADDRESS]" at bounding box center [66, 120] width 79 height 8
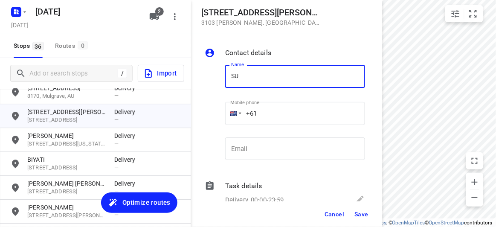
type input "[PERSON_NAME]"
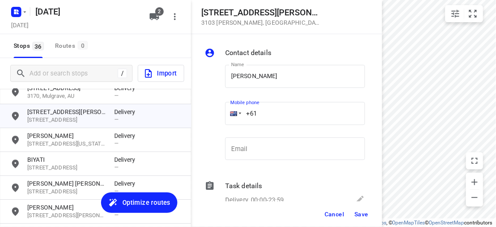
drag, startPoint x: 280, startPoint y: 87, endPoint x: 230, endPoint y: 112, distance: 56.3
click at [230, 112] on div "+61" at bounding box center [295, 113] width 140 height 23
paste input "424327728"
type input "[PHONE_NUMBER]"
click at [363, 214] on span "Save" at bounding box center [362, 214] width 14 height 7
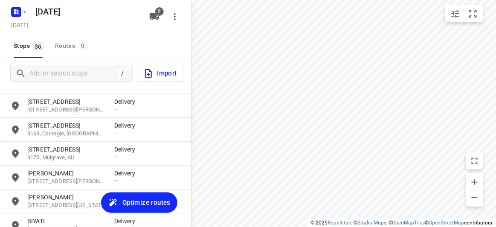
scroll to position [545, 0]
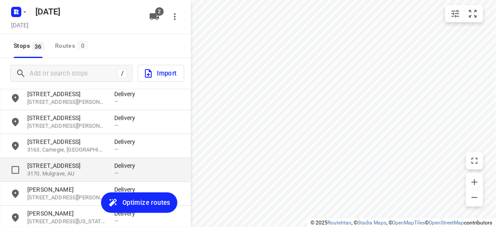
click at [54, 166] on p "[STREET_ADDRESS]" at bounding box center [66, 165] width 79 height 9
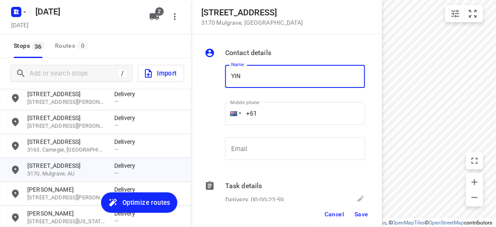
type input "[PERSON_NAME]"
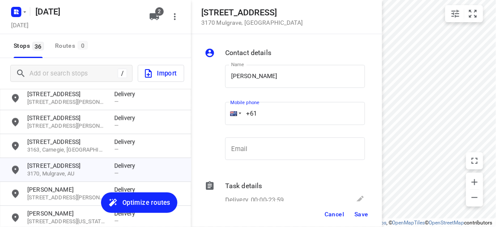
drag, startPoint x: 258, startPoint y: 110, endPoint x: 213, endPoint y: 113, distance: 44.9
click at [213, 113] on div "Name [PERSON_NAME] Name Mobile phone +61 ​ Email Email" at bounding box center [285, 114] width 164 height 113
paste input "422155118"
type input "[PHONE_NUMBER]"
click at [362, 211] on span "Save" at bounding box center [362, 214] width 14 height 7
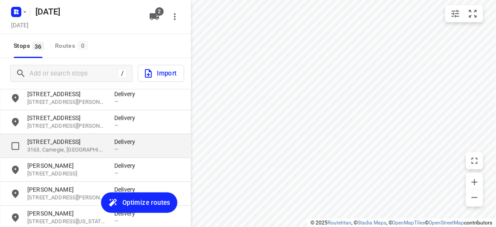
click at [79, 153] on p "3163, Carnegie, [GEOGRAPHIC_DATA]" at bounding box center [66, 150] width 79 height 8
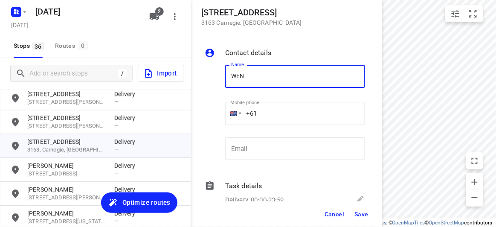
type input "[PERSON_NAME] 2/16"
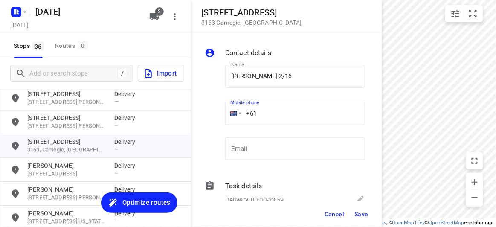
drag, startPoint x: 218, startPoint y: 114, endPoint x: 220, endPoint y: 122, distance: 8.4
click at [209, 115] on div "Name [PERSON_NAME] 2/16 Name Mobile phone +61 ​ Email Email" at bounding box center [285, 114] width 164 height 113
paste input "434636283"
type input "[PHONE_NUMBER]"
click at [356, 214] on span "Save" at bounding box center [362, 214] width 14 height 7
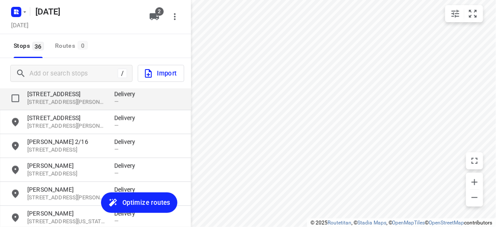
click at [73, 103] on p "[STREET_ADDRESS][PERSON_NAME]" at bounding box center [66, 102] width 79 height 8
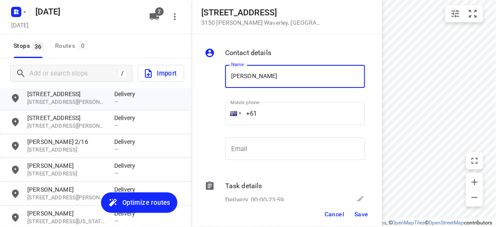
type input "[PERSON_NAME]"
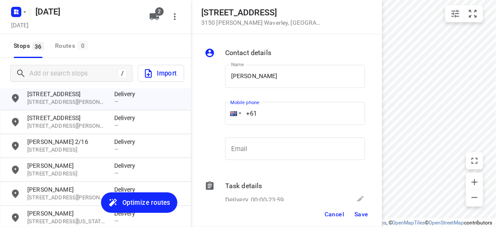
drag, startPoint x: 227, startPoint y: 113, endPoint x: 219, endPoint y: 114, distance: 8.5
click at [219, 114] on div "Name [PERSON_NAME] Name Mobile phone +61 ​ Email Email" at bounding box center [285, 114] width 164 height 113
paste input "tel"
paste input "433683999"
type input "[PHONE_NUMBER]"
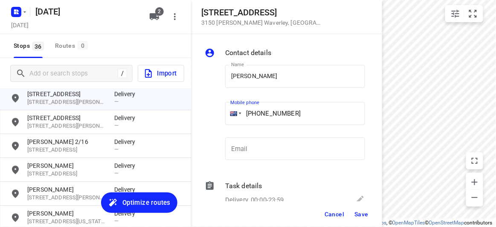
click at [363, 213] on span "Save" at bounding box center [362, 214] width 14 height 7
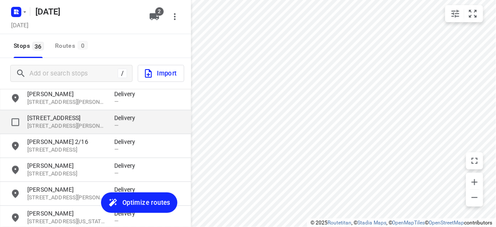
click at [53, 120] on p "[STREET_ADDRESS]" at bounding box center [66, 118] width 79 height 9
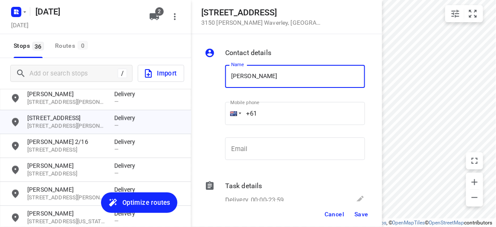
type input "[PERSON_NAME]"
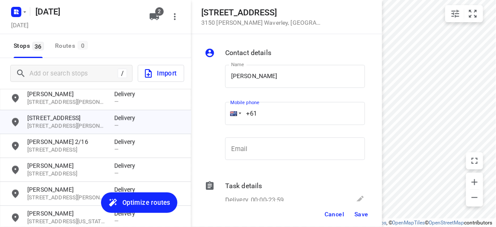
click at [279, 116] on input "+61" at bounding box center [295, 113] width 140 height 23
paste input "432822088"
type input "[PHONE_NUMBER]"
click at [366, 217] on span "Save" at bounding box center [362, 214] width 14 height 7
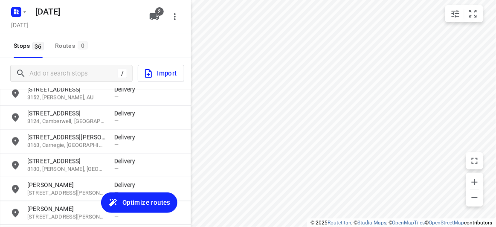
scroll to position [428, 0]
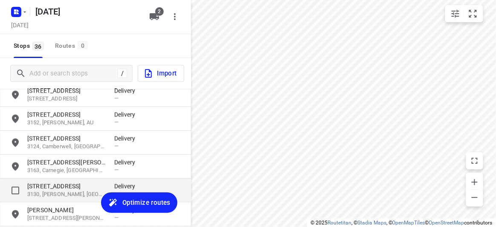
click at [54, 187] on p "[STREET_ADDRESS]" at bounding box center [66, 186] width 79 height 9
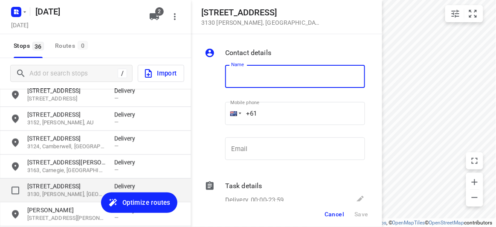
type input "T"
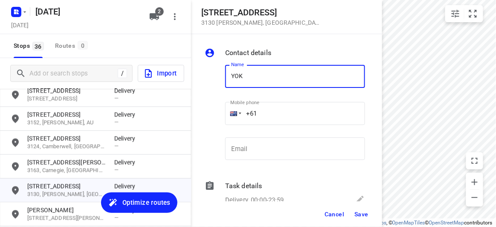
type input "[PERSON_NAME] 3/3"
click at [266, 115] on input "+61" at bounding box center [295, 113] width 140 height 23
paste input "423708057"
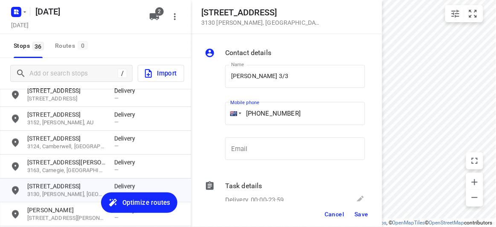
type input "[PHONE_NUMBER]"
click at [356, 210] on button "Save" at bounding box center [361, 214] width 21 height 15
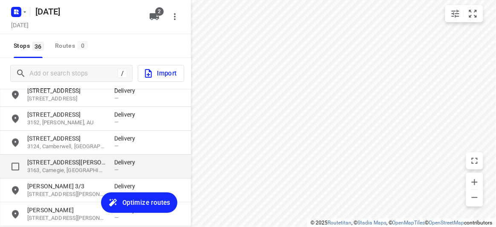
click at [69, 158] on p "[STREET_ADDRESS][PERSON_NAME]" at bounding box center [66, 162] width 79 height 9
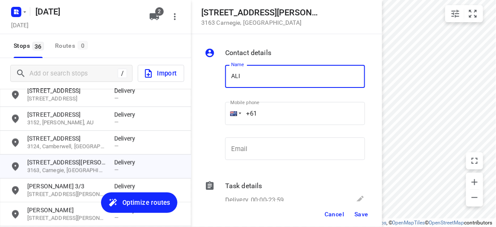
type input "[PERSON_NAME]"
click at [259, 113] on input "+61" at bounding box center [295, 113] width 140 height 23
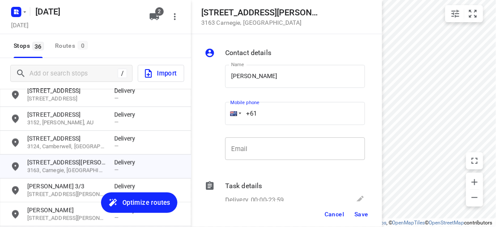
paste input "422791989"
type input "[PHONE_NUMBER]"
click at [364, 216] on span "Save" at bounding box center [362, 214] width 14 height 7
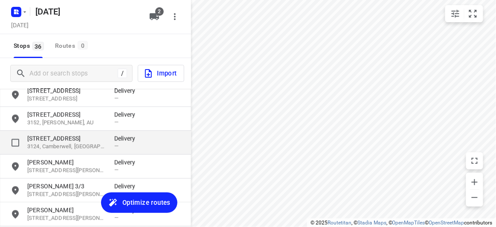
click at [57, 142] on p "[STREET_ADDRESS]" at bounding box center [66, 138] width 79 height 9
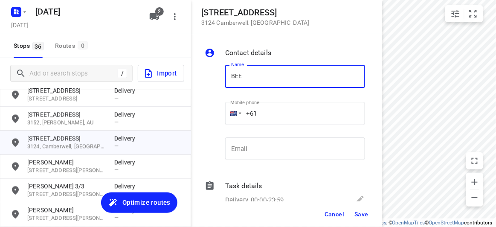
type input "BEE [PERSON_NAME]"
click at [274, 109] on input "+61" at bounding box center [295, 113] width 140 height 23
paste input "433117027"
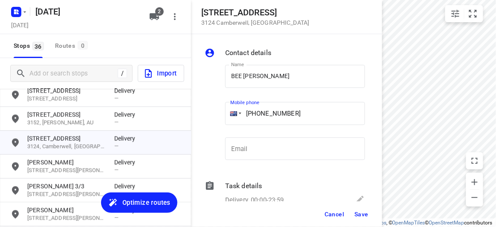
type input "[PHONE_NUMBER]"
click at [354, 209] on button "Save" at bounding box center [361, 214] width 21 height 15
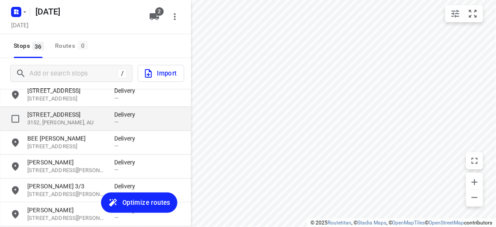
click at [49, 118] on p "[STREET_ADDRESS]" at bounding box center [66, 115] width 79 height 9
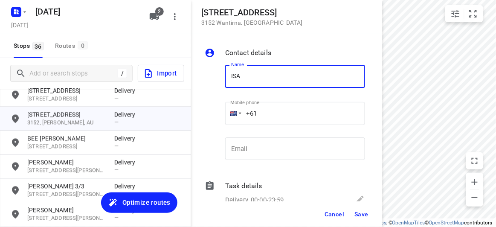
type input "[PERSON_NAME]"
click at [268, 113] on input "+61" at bounding box center [295, 113] width 140 height 23
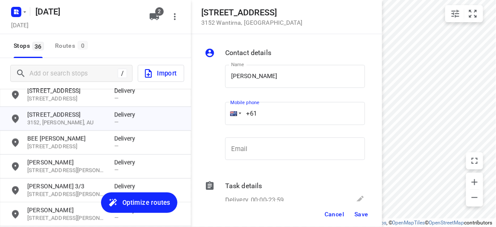
paste input "433807353"
type input "[PHONE_NUMBER]"
click at [365, 218] on button "Save" at bounding box center [361, 214] width 21 height 15
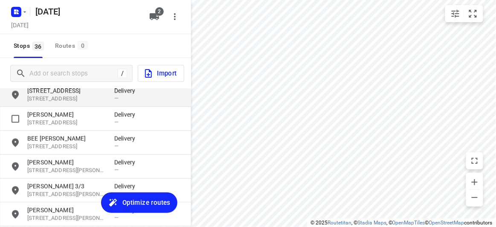
click at [59, 96] on p "[STREET_ADDRESS]" at bounding box center [66, 99] width 79 height 8
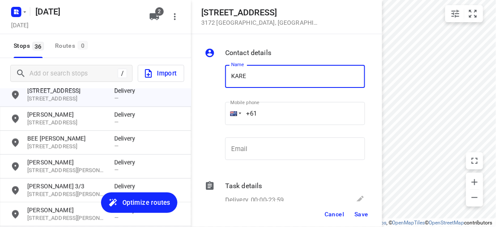
type input "[PERSON_NAME]"
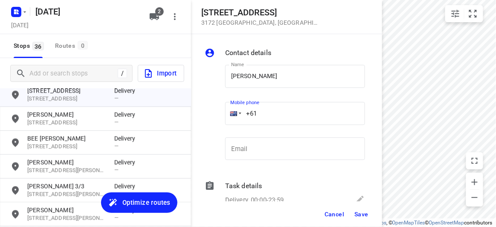
click at [268, 111] on input "+61" at bounding box center [295, 113] width 140 height 23
paste input "421531028"
type input "[PHONE_NUMBER]"
click at [357, 214] on span "Save" at bounding box center [362, 214] width 14 height 7
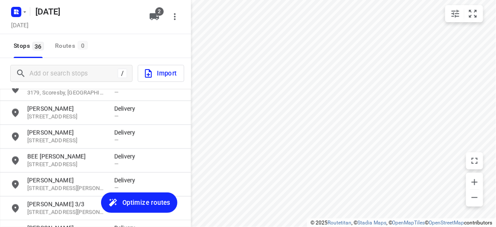
scroll to position [390, 0]
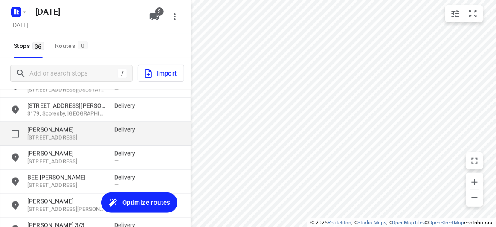
click at [35, 123] on div "[PERSON_NAME] [STREET_ADDRESS] Delivery —" at bounding box center [95, 134] width 191 height 24
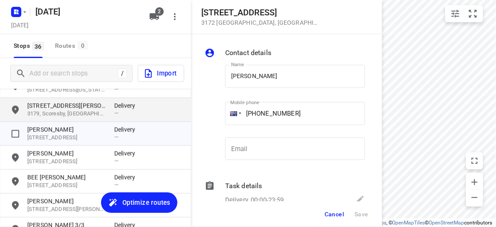
click at [43, 113] on p "3179, Scoresby, [GEOGRAPHIC_DATA]" at bounding box center [66, 114] width 79 height 8
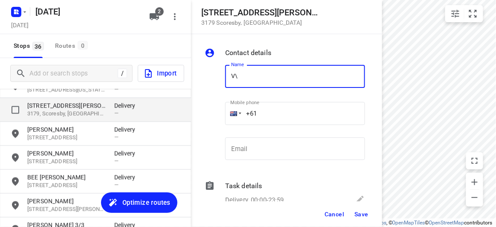
type input "V"
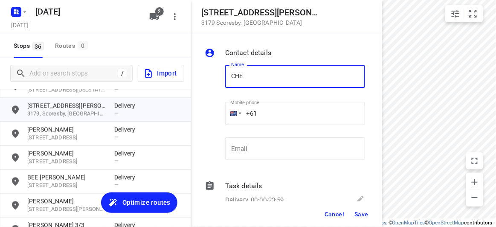
type input "[PERSON_NAME]"
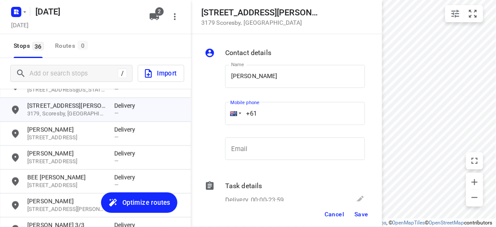
click at [271, 114] on input "+61" at bounding box center [295, 113] width 140 height 23
paste input "433734204"
type input "[PHONE_NUMBER]"
click at [361, 219] on button "Save" at bounding box center [361, 214] width 21 height 15
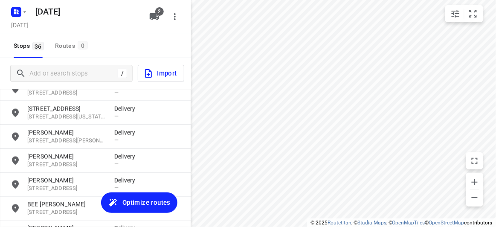
scroll to position [351, 0]
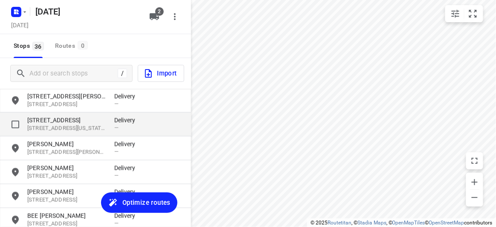
click at [49, 132] on p "[STREET_ADDRESS][US_STATE]" at bounding box center [66, 129] width 79 height 8
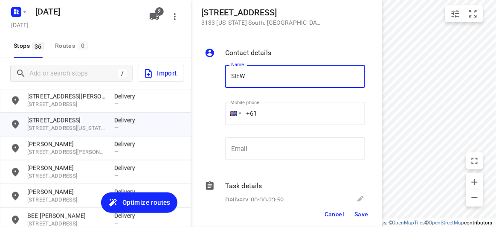
type input "[PERSON_NAME]"
drag, startPoint x: 259, startPoint y: 114, endPoint x: 293, endPoint y: 128, distance: 35.8
click at [263, 116] on input "+61" at bounding box center [295, 113] width 140 height 23
paste input "0430012265"
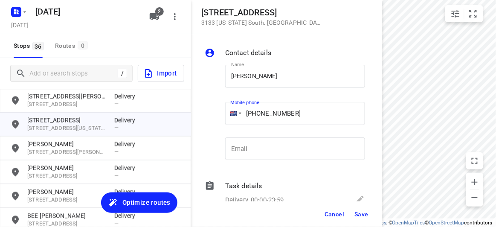
click at [260, 124] on input "[PHONE_NUMBER]" at bounding box center [295, 113] width 140 height 23
click at [266, 113] on input "[PHONE_NUMBER]" at bounding box center [295, 113] width 140 height 23
click at [262, 114] on input "[PHONE_NUMBER]" at bounding box center [295, 113] width 140 height 23
type input "[PHONE_NUMBER]"
click at [364, 213] on span "Save" at bounding box center [362, 214] width 14 height 7
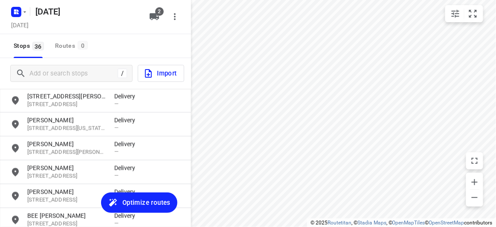
scroll to position [274, 0]
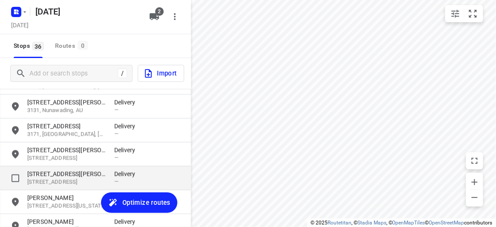
click at [54, 169] on div "[STREET_ADDRESS][PERSON_NAME] Delivery —" at bounding box center [95, 178] width 191 height 24
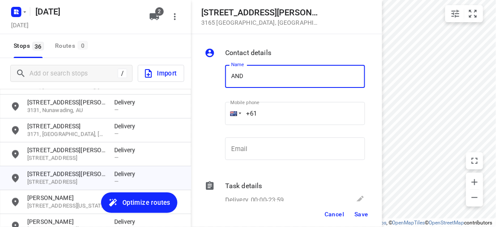
type input "[PERSON_NAME]"
click at [269, 117] on input "+61" at bounding box center [295, 113] width 140 height 23
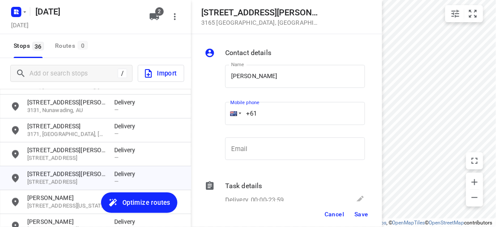
paste input "433015553"
type input "[PHONE_NUMBER]"
click at [360, 214] on span "Save" at bounding box center [362, 214] width 14 height 7
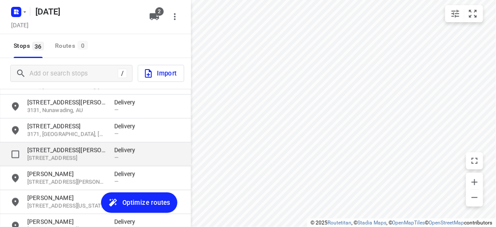
click at [64, 160] on p "[STREET_ADDRESS]" at bounding box center [66, 158] width 79 height 8
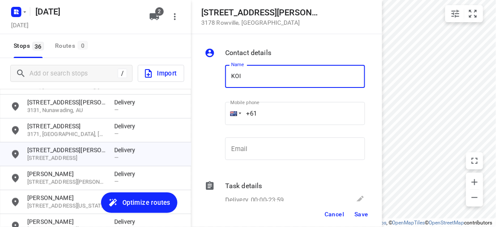
type input "[PERSON_NAME] 4/15"
click at [266, 108] on input "+61" at bounding box center [295, 113] width 140 height 23
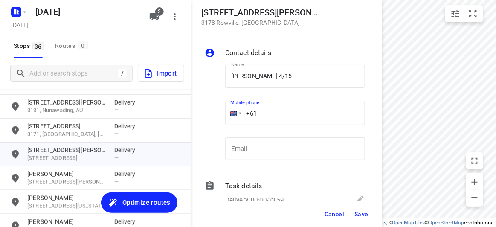
paste input "449039836"
type input "[PHONE_NUMBER]"
click at [354, 208] on div "Cancel Save" at bounding box center [286, 214] width 191 height 26
click at [360, 220] on button "Save" at bounding box center [361, 214] width 21 height 15
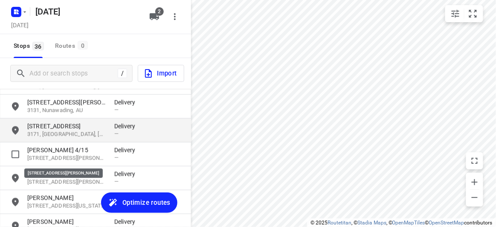
click at [72, 142] on div "[STREET_ADDRESS] Delivery —" at bounding box center [95, 131] width 191 height 24
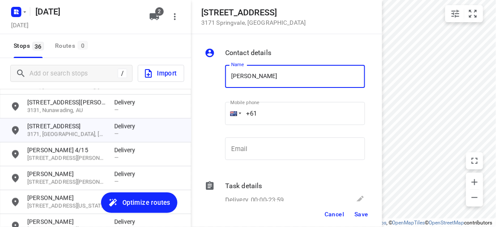
type input "[PERSON_NAME]"
click at [263, 111] on input "+61" at bounding box center [295, 113] width 140 height 23
paste input "401496694"
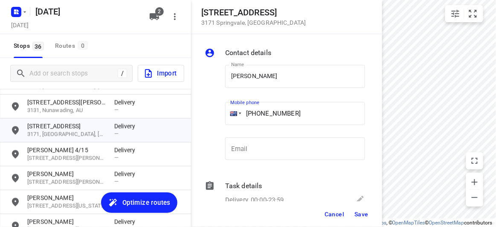
type input "[PHONE_NUMBER]"
click at [362, 210] on button "Save" at bounding box center [361, 214] width 21 height 15
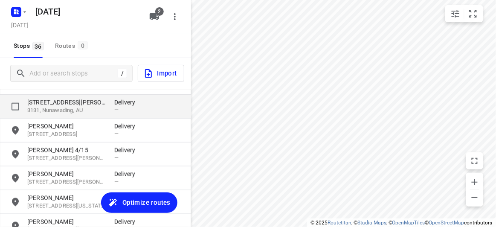
click at [47, 114] on p "3131, Nunawading, AU" at bounding box center [66, 111] width 79 height 8
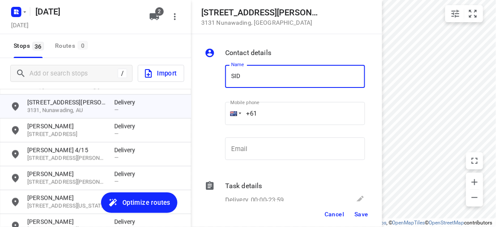
type input "[PERSON_NAME]"
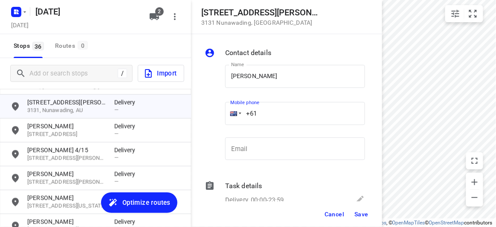
drag, startPoint x: 274, startPoint y: 107, endPoint x: 274, endPoint y: 114, distance: 7.3
click at [274, 108] on input "+61" at bounding box center [295, 113] width 140 height 23
paste input "401441121"
type input "[PHONE_NUMBER]"
click at [370, 215] on button "Save" at bounding box center [361, 214] width 21 height 15
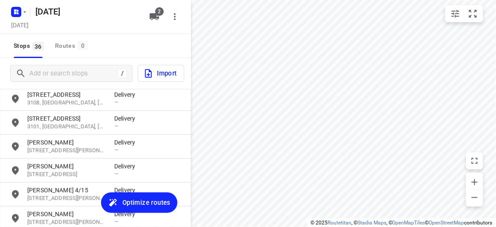
scroll to position [196, 0]
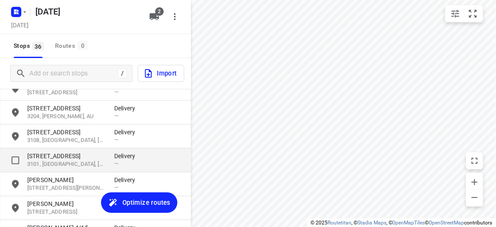
click at [48, 157] on p "[STREET_ADDRESS]" at bounding box center [66, 156] width 79 height 9
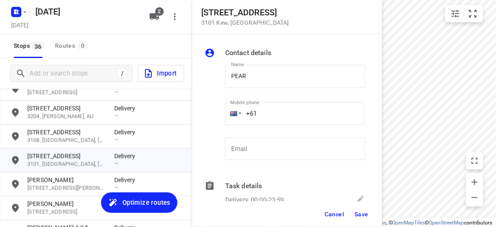
click at [335, 93] on div "Name PEAR Name" at bounding box center [295, 80] width 140 height 30
click at [287, 86] on input "PEAR" at bounding box center [295, 76] width 140 height 23
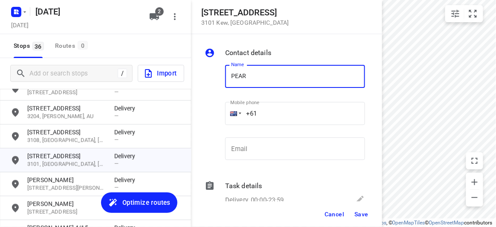
type input "[PERSON_NAME] 302/369"
click at [272, 108] on input "+61" at bounding box center [295, 113] width 140 height 23
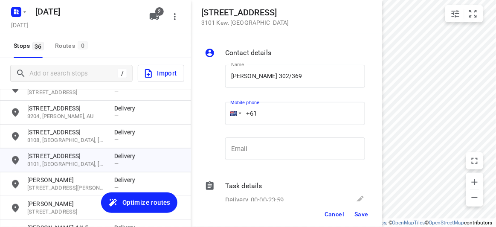
paste input "400738882"
type input "[PHONE_NUMBER]"
click at [351, 213] on button "Save" at bounding box center [361, 214] width 21 height 15
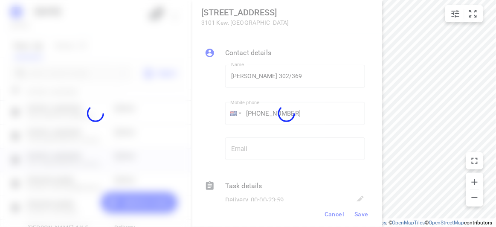
click at [338, 225] on div at bounding box center [286, 113] width 191 height 227
click at [329, 225] on div at bounding box center [286, 113] width 191 height 227
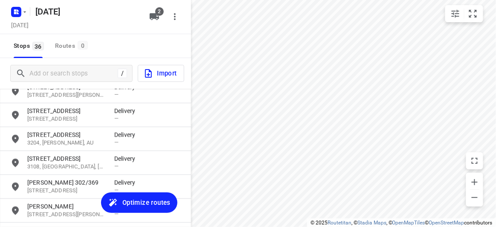
scroll to position [157, 0]
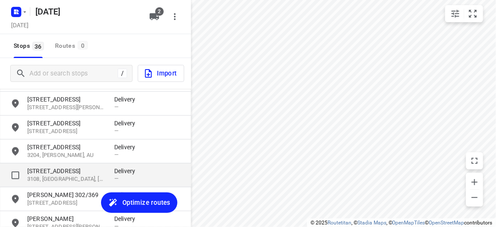
click at [61, 185] on div "[STREET_ADDRESS] Delivery —" at bounding box center [95, 175] width 191 height 24
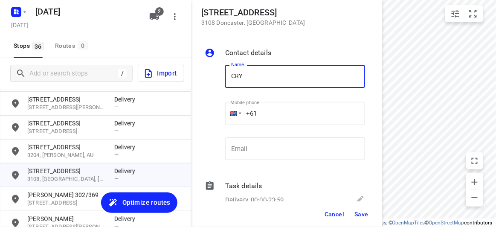
type input "[PERSON_NAME]"
click at [277, 116] on input "+61" at bounding box center [295, 113] width 140 height 23
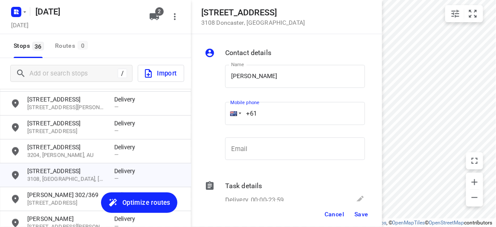
paste input "411733198"
type input "[PHONE_NUMBER]"
click at [361, 221] on button "Save" at bounding box center [361, 214] width 21 height 15
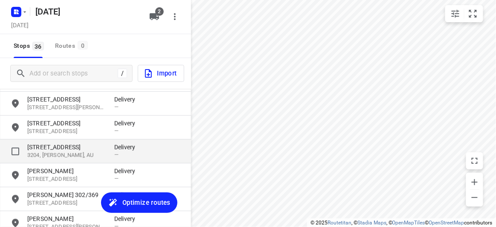
click at [78, 141] on div "[STREET_ADDRESS][PERSON_NAME] Delivery —" at bounding box center [95, 152] width 191 height 24
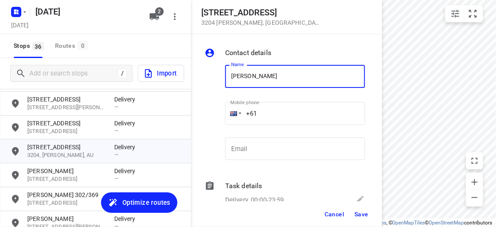
type input "[PERSON_NAME]"
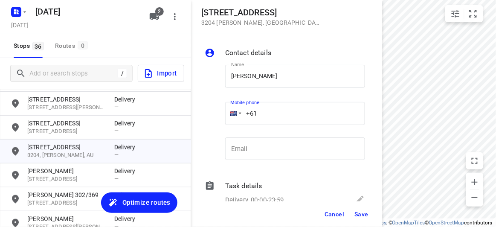
click at [264, 117] on input "+61" at bounding box center [295, 113] width 140 height 23
paste input "423218427"
type input "[PHONE_NUMBER]"
click at [356, 211] on span "Save" at bounding box center [362, 214] width 14 height 7
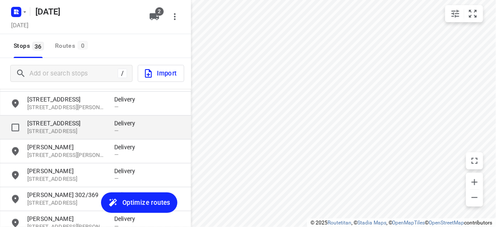
click at [72, 124] on p "[STREET_ADDRESS]" at bounding box center [66, 123] width 79 height 9
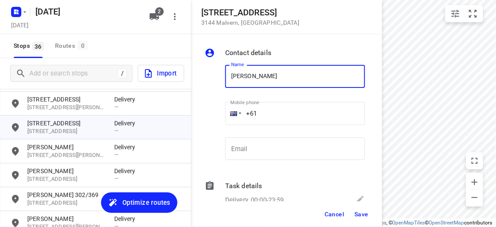
type input "[PERSON_NAME]"
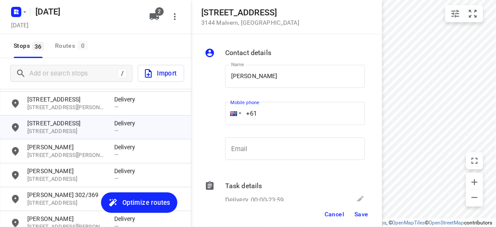
click at [270, 117] on input "+61" at bounding box center [295, 113] width 140 height 23
paste input "451175117"
type input "[PHONE_NUMBER]"
click at [364, 211] on span "Save" at bounding box center [362, 214] width 14 height 7
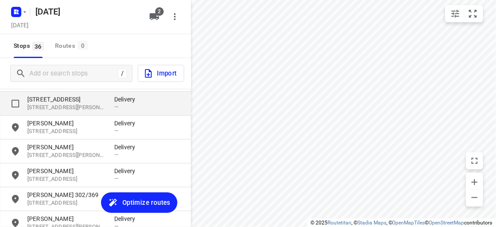
click at [73, 105] on p "[STREET_ADDRESS][PERSON_NAME]" at bounding box center [66, 108] width 79 height 8
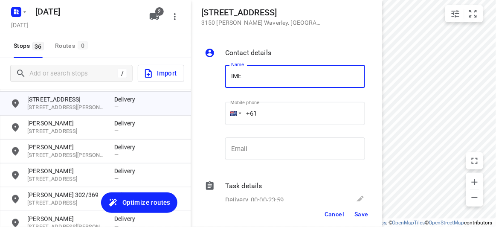
type input "IMEIA"
click at [274, 112] on input "+61" at bounding box center [295, 113] width 140 height 23
paste input "422270088"
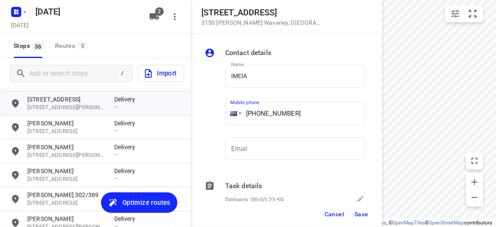
type input "[PHONE_NUMBER]"
click at [361, 212] on span "Save" at bounding box center [362, 214] width 14 height 7
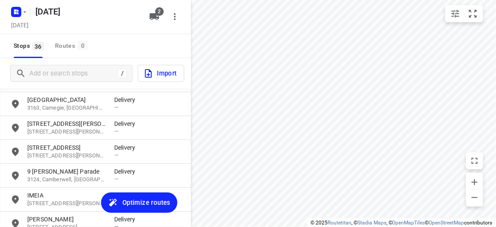
scroll to position [41, 0]
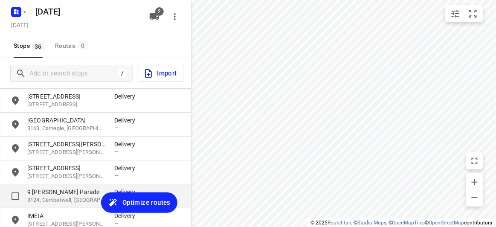
click at [59, 200] on p "3124, Camberwell, [GEOGRAPHIC_DATA]" at bounding box center [66, 200] width 79 height 8
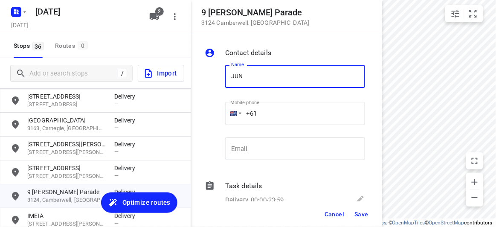
type input "[PERSON_NAME]"
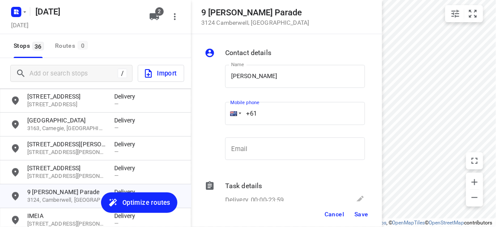
click at [268, 117] on input "+61" at bounding box center [295, 113] width 140 height 23
paste input "03231456"
type input "[PHONE_NUMBER]"
click at [364, 217] on span "Save" at bounding box center [362, 214] width 14 height 7
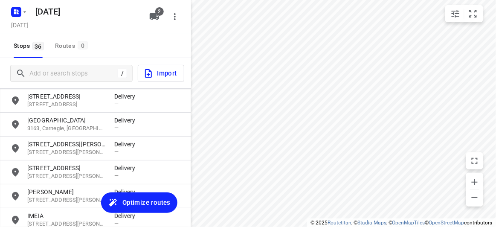
scroll to position [2, 0]
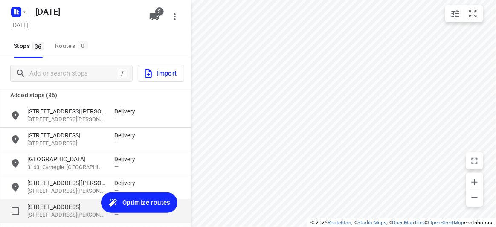
click at [72, 208] on p "[STREET_ADDRESS]" at bounding box center [66, 207] width 79 height 9
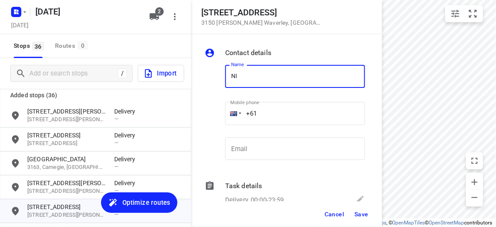
type input "[PERSON_NAME]"
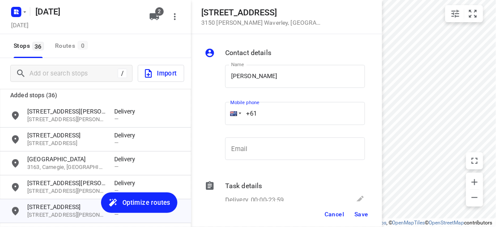
click at [263, 113] on input "+61" at bounding box center [295, 113] width 140 height 23
paste input "413302535"
type input "[PHONE_NUMBER]"
click at [361, 210] on button "Save" at bounding box center [361, 214] width 21 height 15
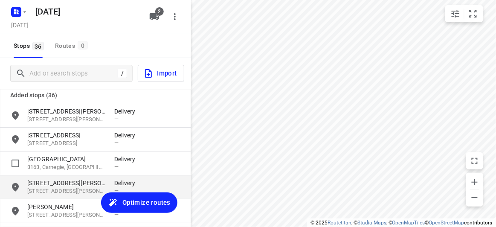
click at [77, 184] on p "[STREET_ADDRESS][PERSON_NAME]" at bounding box center [66, 183] width 79 height 9
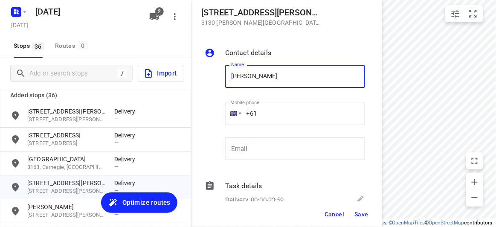
type input "[PERSON_NAME]"
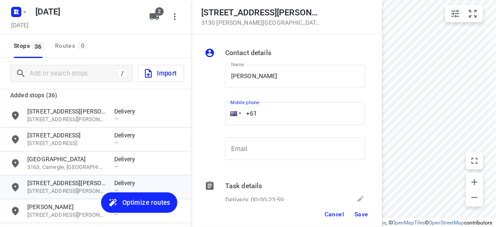
click at [260, 120] on input "+61" at bounding box center [295, 113] width 140 height 23
paste input "415369931"
type input "[PHONE_NUMBER]"
click at [361, 210] on button "Save" at bounding box center [361, 214] width 21 height 15
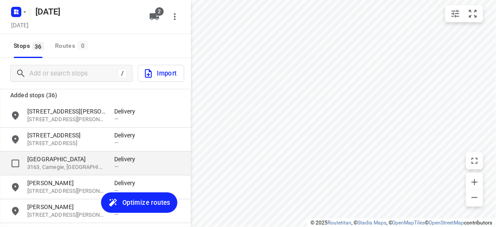
click at [82, 152] on div "[STREET_ADDRESS] Delivery —" at bounding box center [95, 164] width 191 height 24
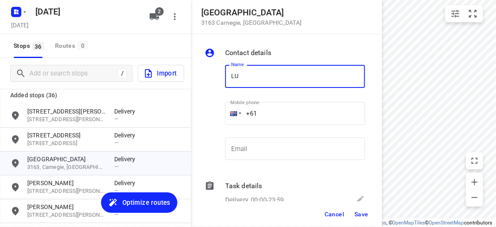
type input "[PERSON_NAME]"
click at [274, 109] on input "+61" at bounding box center [295, 113] width 140 height 23
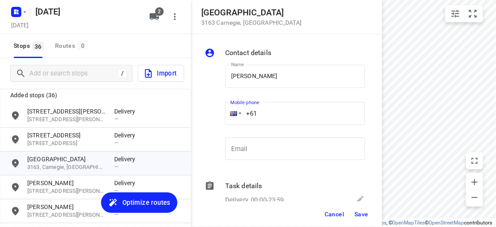
paste input "433551011"
type input "[PHONE_NUMBER]"
click at [357, 216] on span "Save" at bounding box center [362, 214] width 14 height 7
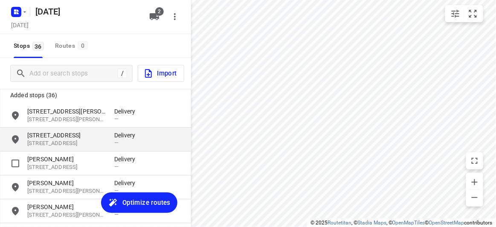
click at [80, 140] on p "[STREET_ADDRESS]" at bounding box center [66, 144] width 79 height 8
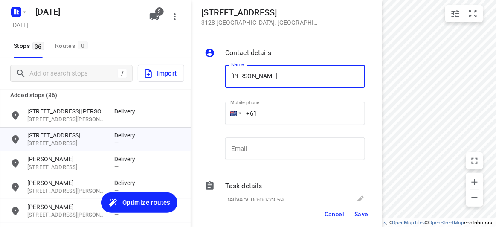
type input "[PERSON_NAME] 2/421"
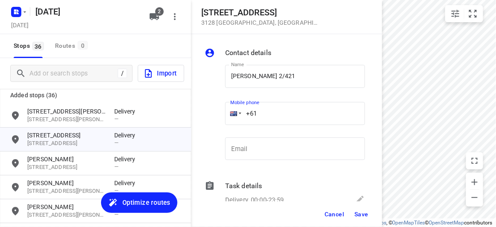
click at [270, 114] on input "+61" at bounding box center [295, 113] width 140 height 23
paste input "450581186"
type input "[PHONE_NUMBER]"
click at [360, 221] on button "Save" at bounding box center [361, 214] width 21 height 15
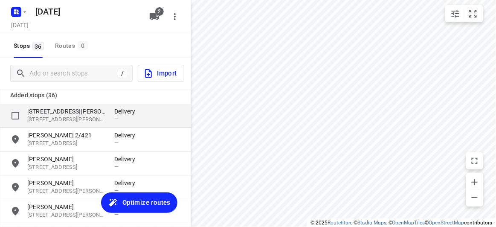
click at [71, 119] on p "[STREET_ADDRESS][PERSON_NAME][PERSON_NAME]" at bounding box center [66, 120] width 79 height 8
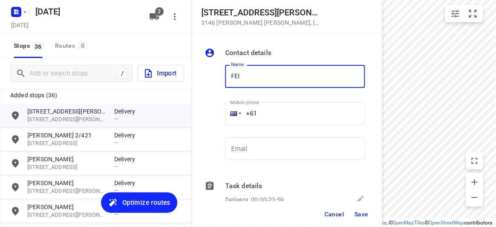
type input "FEIFEI LI 3/8"
click at [266, 111] on input "+61" at bounding box center [295, 113] width 140 height 23
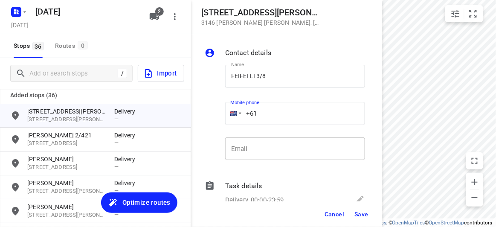
paste input "435888928"
type input "[PHONE_NUMBER]"
click at [351, 212] on div "Cancel Save" at bounding box center [286, 214] width 191 height 26
click at [351, 212] on button "Save" at bounding box center [361, 214] width 21 height 15
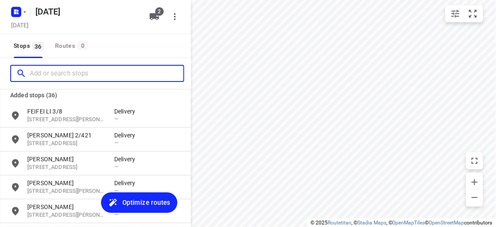
click at [72, 73] on input "Add or search stops" at bounding box center [107, 73] width 154 height 13
paste input "[STREET_ADDRESS][PERSON_NAME]"
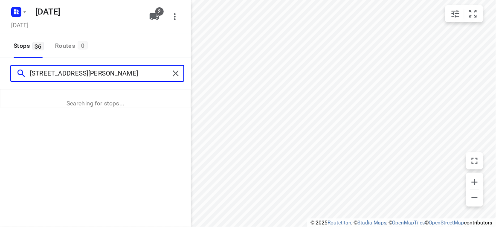
type input "[STREET_ADDRESS][PERSON_NAME]"
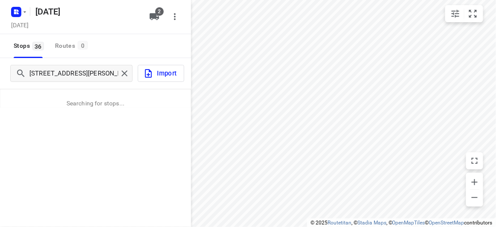
drag, startPoint x: 149, startPoint y: 140, endPoint x: 166, endPoint y: 123, distance: 24.1
click at [149, 139] on div "[STREET_ADDRESS][PERSON_NAME] Searching for stops..." at bounding box center [95, 171] width 191 height 227
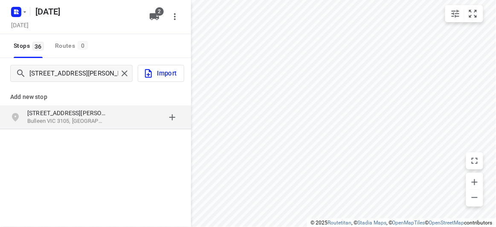
click at [89, 117] on p "Bulleen VIC 3105, [GEOGRAPHIC_DATA]" at bounding box center [66, 121] width 79 height 8
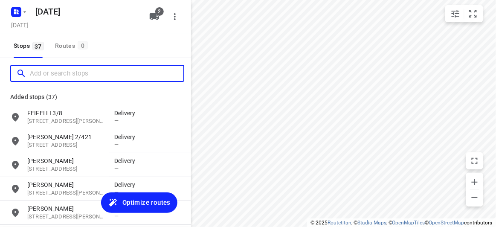
scroll to position [0, 0]
click at [103, 77] on input "Add or search stops" at bounding box center [107, 73] width 154 height 13
paste input "[STREET_ADDRESS]"
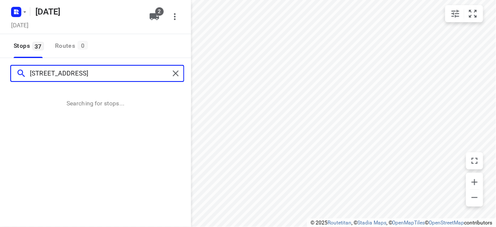
type input "[STREET_ADDRESS]"
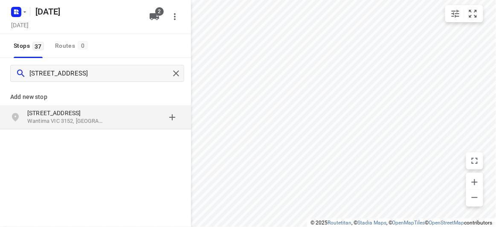
click at [85, 114] on p "[STREET_ADDRESS]" at bounding box center [66, 113] width 79 height 9
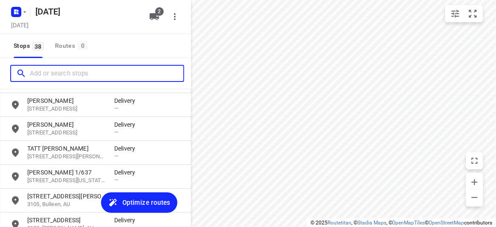
scroll to position [826, 0]
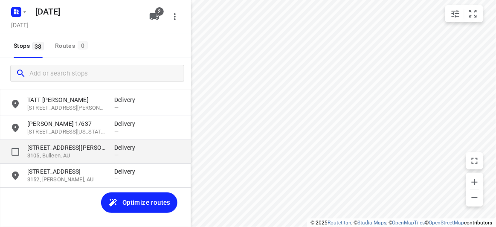
click at [74, 152] on p "[STREET_ADDRESS][PERSON_NAME]" at bounding box center [66, 147] width 79 height 9
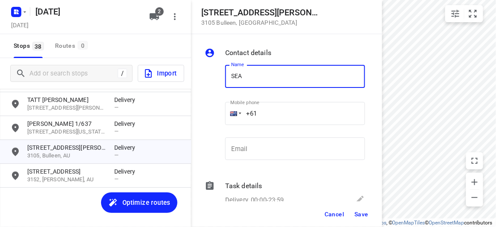
type input "[PERSON_NAME]"
click at [230, 111] on div "+61" at bounding box center [295, 113] width 140 height 23
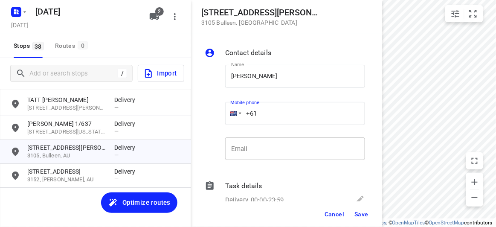
paste input "404327333"
type input "[PHONE_NUMBER]"
click at [358, 212] on span "Save" at bounding box center [362, 214] width 14 height 7
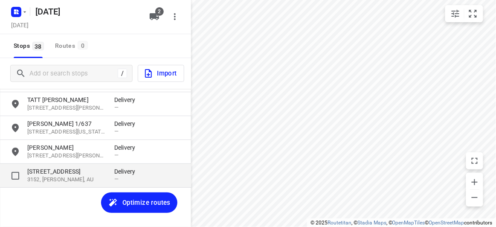
click at [48, 172] on p "[STREET_ADDRESS]" at bounding box center [66, 171] width 79 height 9
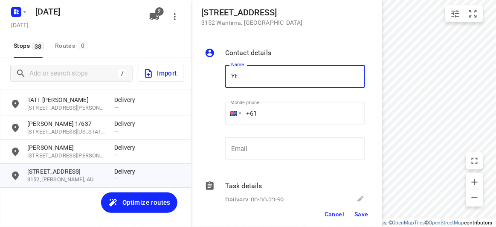
type input "[PERSON_NAME]"
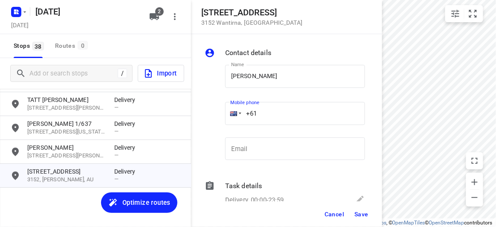
click at [231, 111] on div "+61" at bounding box center [295, 113] width 140 height 23
paste input "450705388"
type input "[PHONE_NUMBER]"
click at [358, 212] on span "Save" at bounding box center [362, 214] width 14 height 7
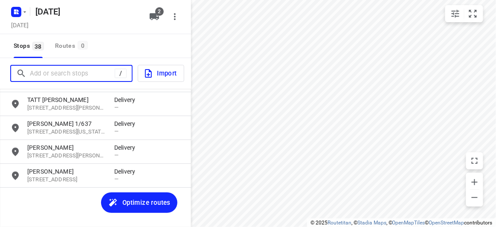
click at [71, 72] on input "Add or search stops" at bounding box center [72, 73] width 85 height 13
paste input "[STREET_ADDRESS][PERSON_NAME][PERSON_NAME]"
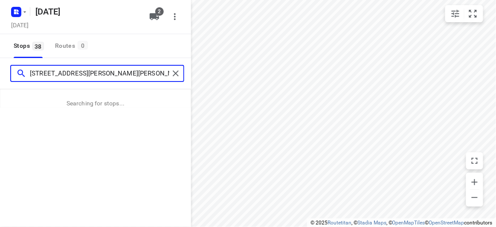
type input "[STREET_ADDRESS][PERSON_NAME][PERSON_NAME]"
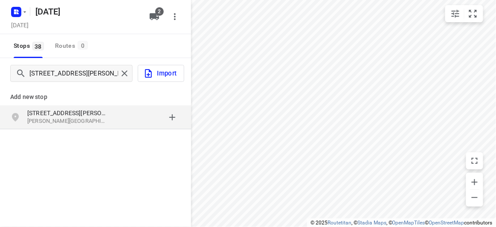
click at [137, 122] on div "grid" at bounding box center [147, 117] width 67 height 17
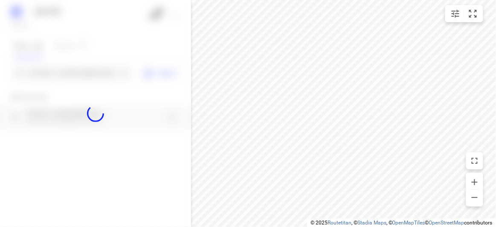
click at [71, 71] on div at bounding box center [95, 113] width 191 height 227
click at [74, 72] on div "[DATE], Sep 13 2 Stops 38 Routes 0 7 [PERSON_NAME] Close [PERSON_NAME][GEOGRAPH…" at bounding box center [95, 113] width 191 height 227
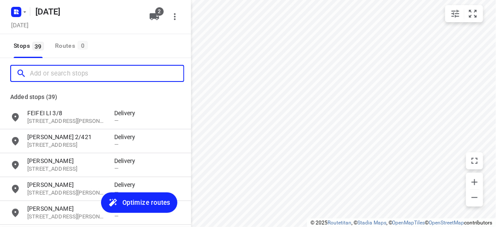
click at [74, 72] on input "Add or search stops" at bounding box center [107, 73] width 154 height 13
paste input "[STREET_ADDRESS]"
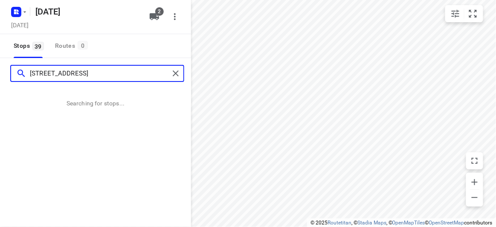
type input "[STREET_ADDRESS]"
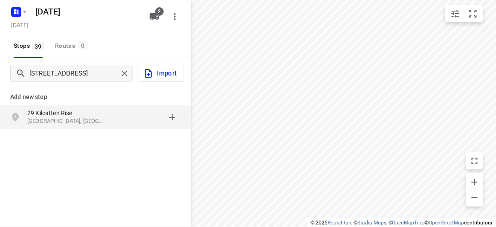
click at [55, 116] on p "29 Kilcatten Rise" at bounding box center [66, 113] width 79 height 9
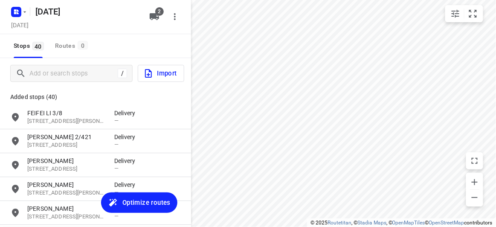
scroll to position [874, 0]
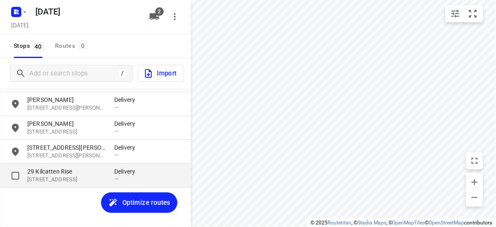
click at [53, 172] on p "29 Kilcatten Rise" at bounding box center [66, 171] width 79 height 9
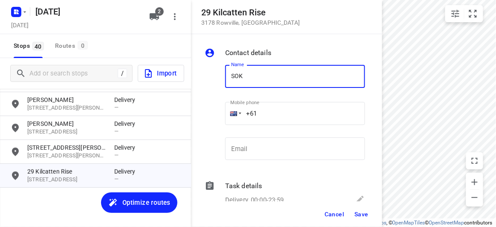
type input "[PERSON_NAME]"
click at [270, 114] on input "+61" at bounding box center [295, 113] width 140 height 23
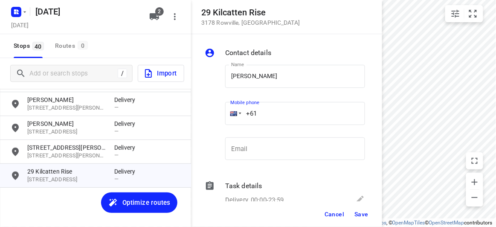
paste input "0466316336"
click at [265, 114] on input "[PHONE_NUMBER]" at bounding box center [295, 113] width 140 height 23
click at [262, 113] on input "[PHONE_NUMBER]" at bounding box center [295, 113] width 140 height 23
type input "[PHONE_NUMBER]"
click at [357, 215] on span "Save" at bounding box center [362, 214] width 14 height 7
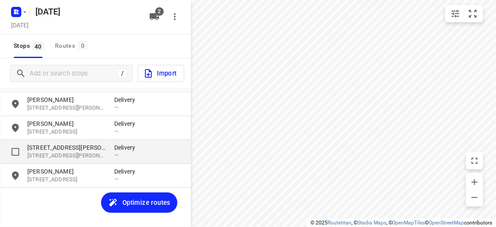
click at [53, 152] on p "[STREET_ADDRESS][PERSON_NAME]" at bounding box center [66, 156] width 79 height 8
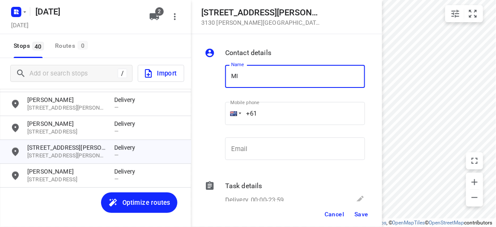
type input "MIMI"
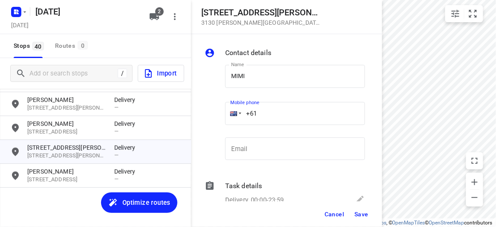
drag, startPoint x: 259, startPoint y: 111, endPoint x: 259, endPoint y: 117, distance: 6.0
click at [259, 112] on input "+61" at bounding box center [295, 113] width 140 height 23
paste input "413163144"
type input "[PHONE_NUMBER]"
click at [365, 213] on span "Save" at bounding box center [362, 214] width 14 height 7
